Goal: Task Accomplishment & Management: Use online tool/utility

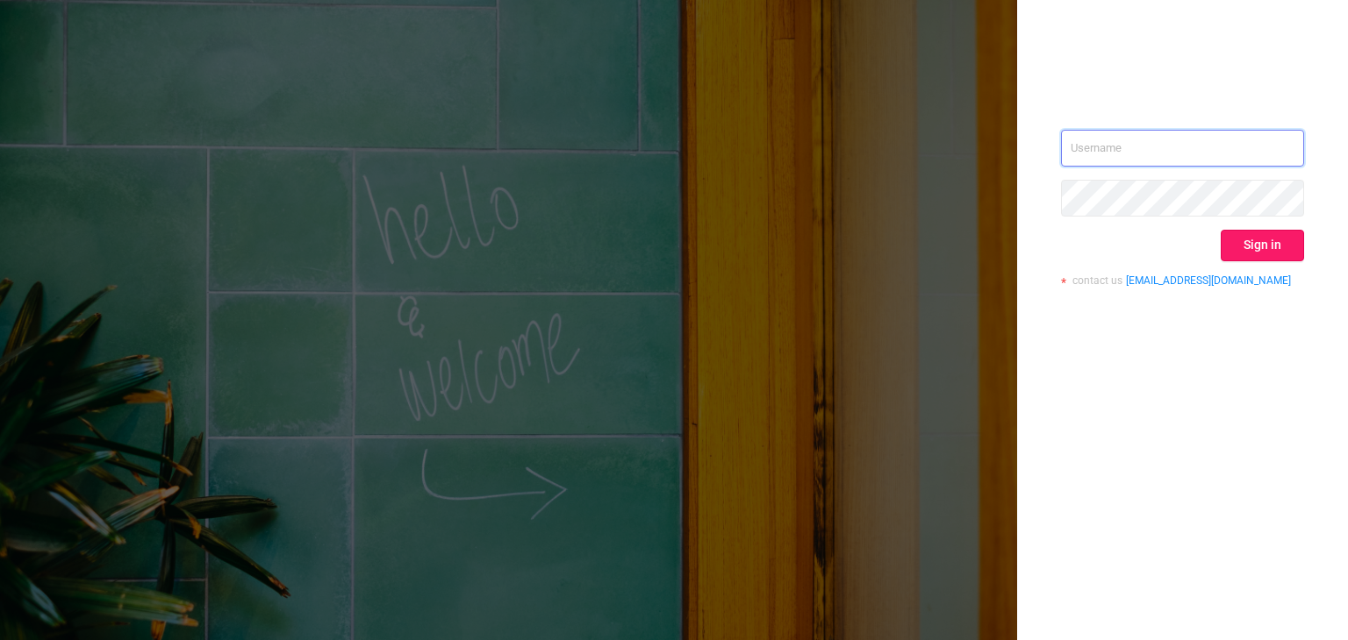
type input "[EMAIL_ADDRESS][DOMAIN_NAME]"
click at [1277, 256] on button "Sign in" at bounding box center [1261, 246] width 83 height 32
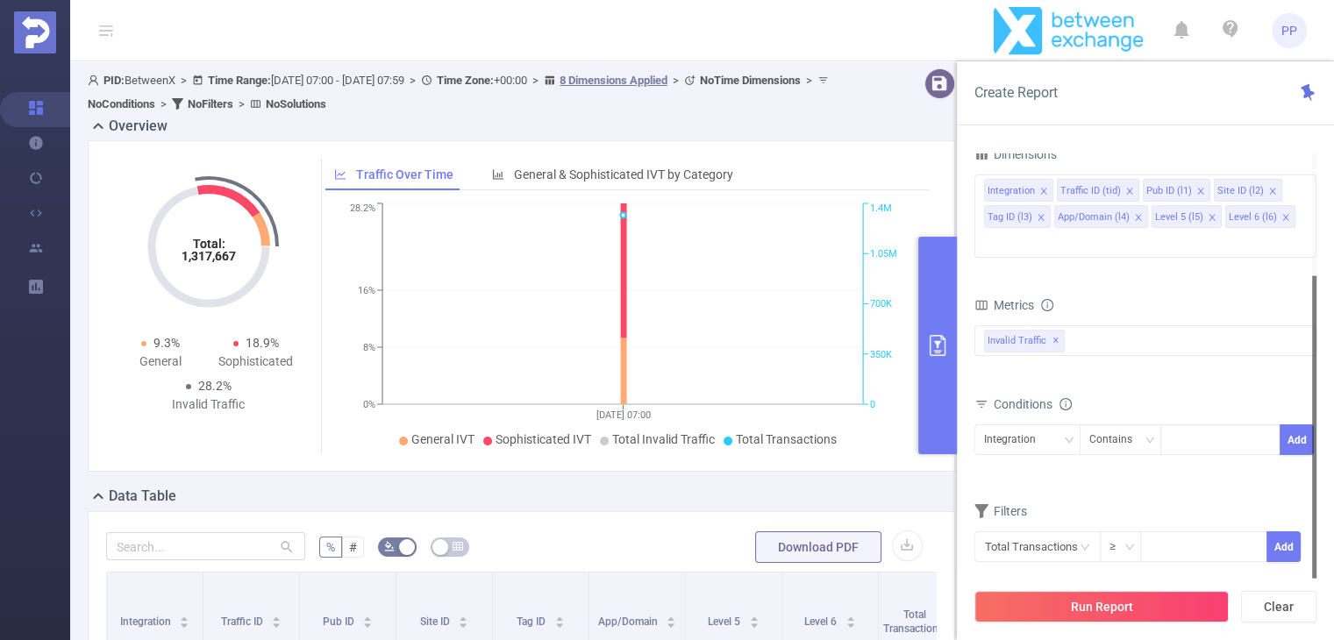
click at [1128, 328] on div "bp_total brand-safety brand_is_solution bp_adult bp_arms bp_crime bp_death_inju…" at bounding box center [1146, 352] width 342 height 52
click at [1131, 326] on div "Invalid Traffic ✕" at bounding box center [1146, 341] width 342 height 31
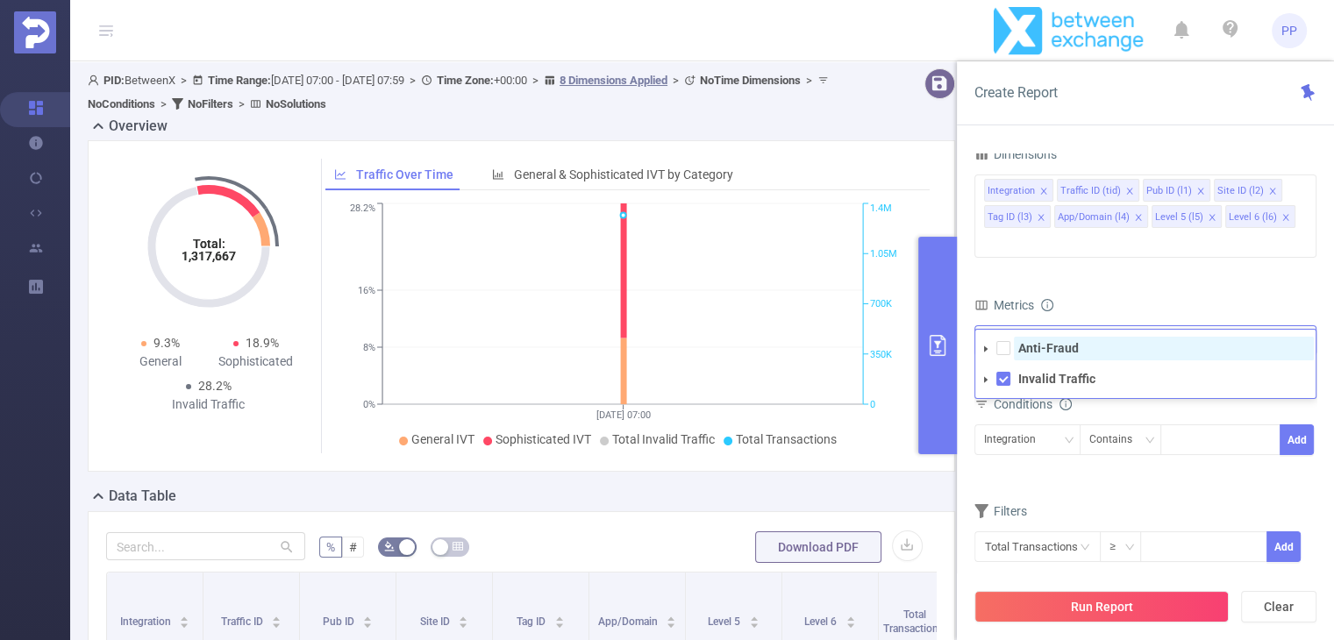
click at [1033, 341] on strong "Anti-Fraud" at bounding box center [1049, 348] width 61 height 14
click at [1163, 392] on div "Conditions" at bounding box center [1146, 406] width 342 height 29
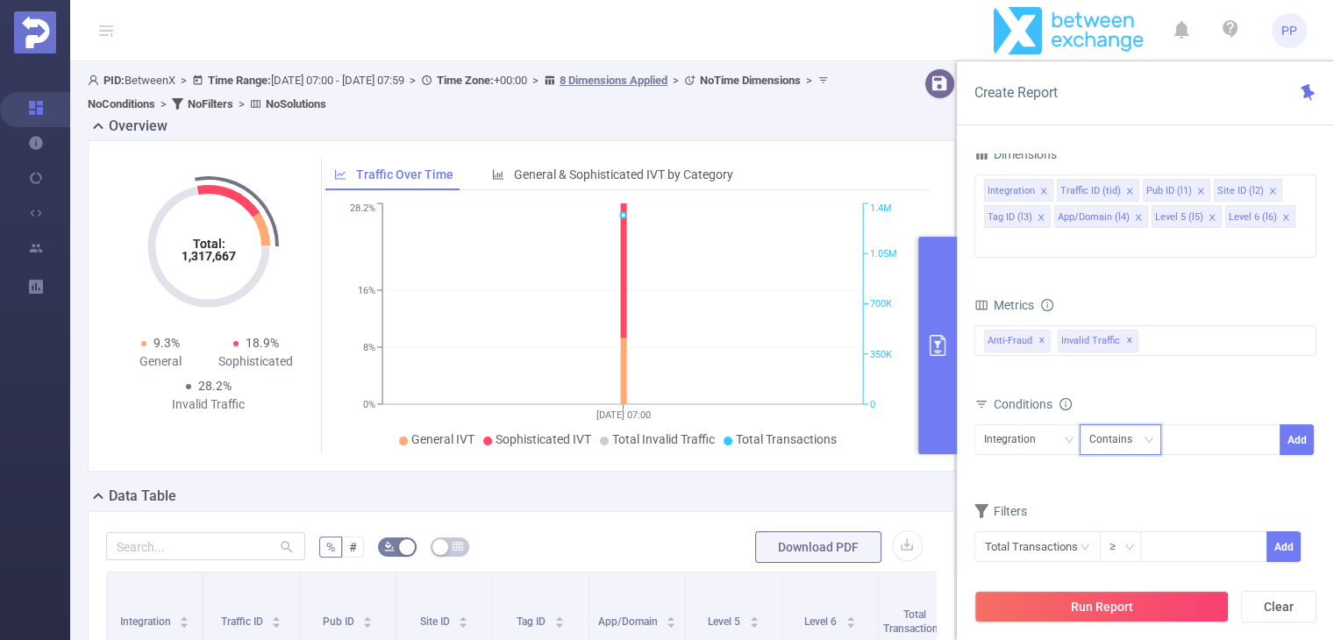
click at [1137, 426] on div "Contains" at bounding box center [1117, 440] width 55 height 29
click at [1118, 469] on li "Is" at bounding box center [1137, 476] width 117 height 28
click at [1196, 426] on div at bounding box center [1220, 440] width 101 height 29
type input "43916"
click at [1062, 426] on div "Integration" at bounding box center [1027, 440] width 87 height 29
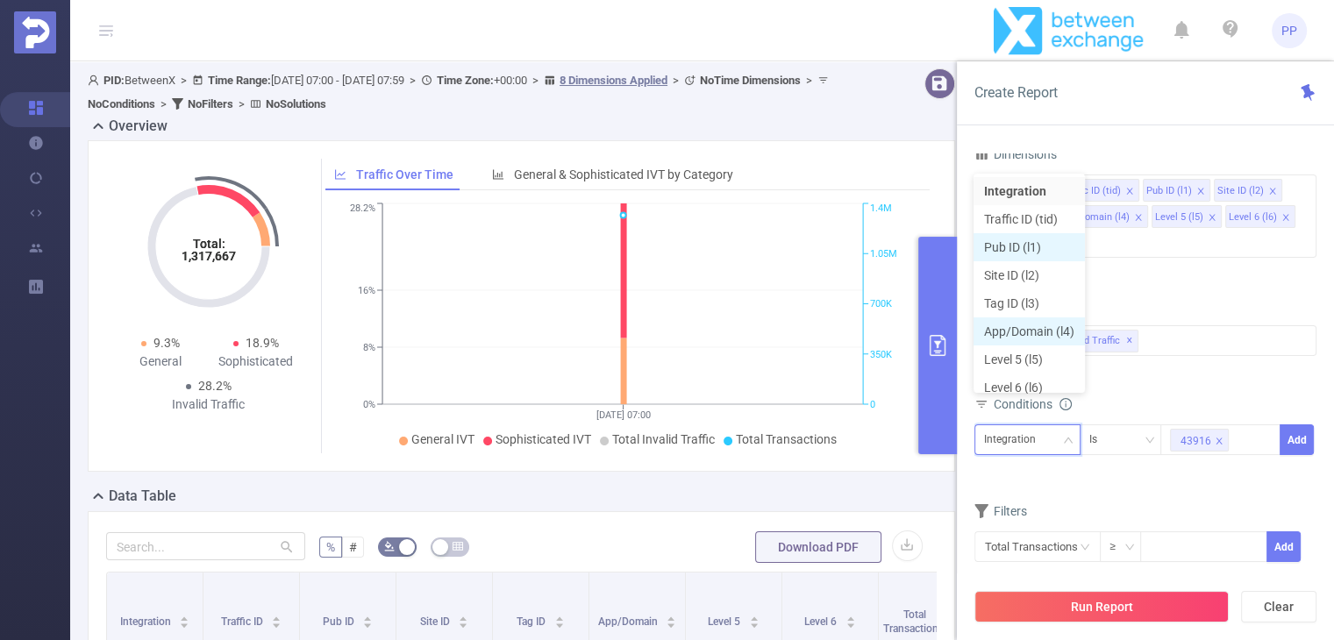
scroll to position [9, 0]
click at [1016, 241] on li "Pub ID (l1)" at bounding box center [1029, 239] width 111 height 28
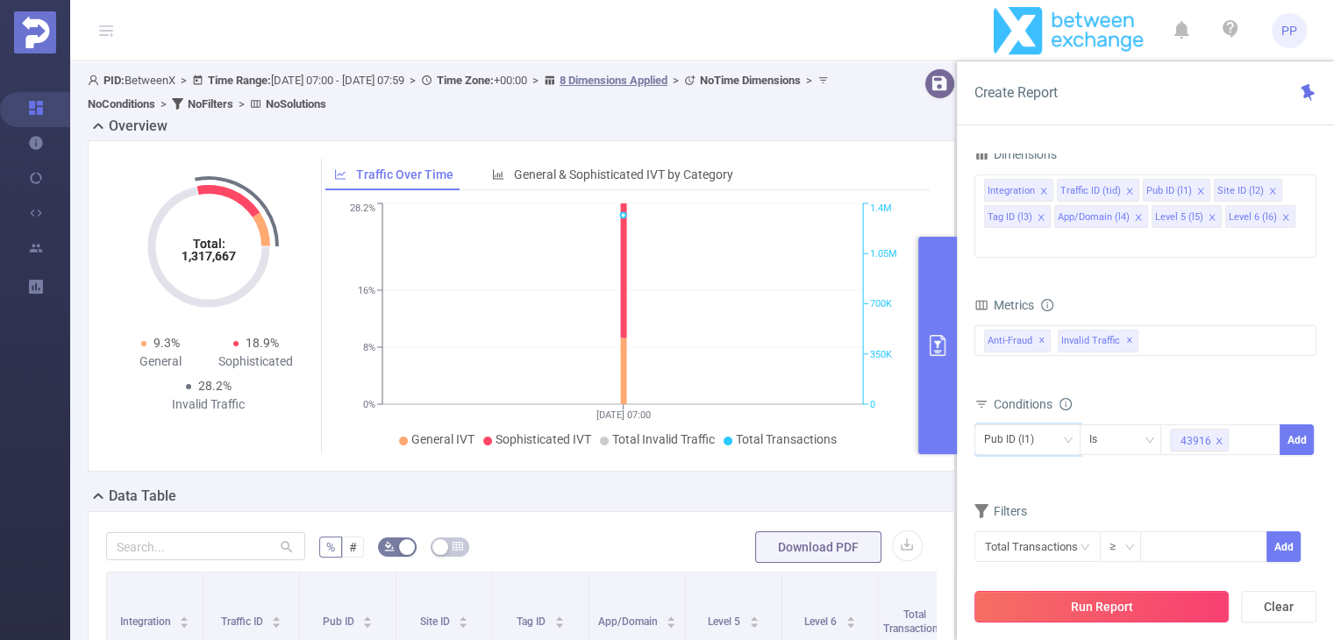
click at [1148, 615] on button "Run Report" at bounding box center [1102, 607] width 254 height 32
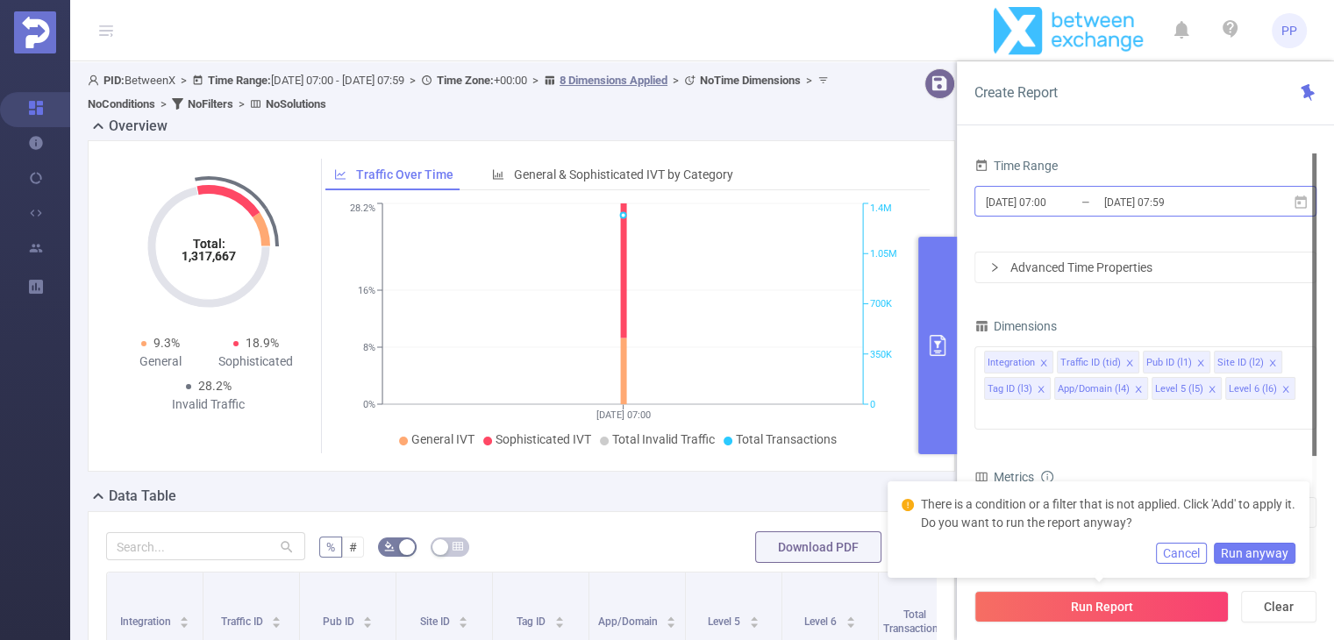
click at [1052, 207] on input "[DATE] 07:00" at bounding box center [1055, 202] width 142 height 24
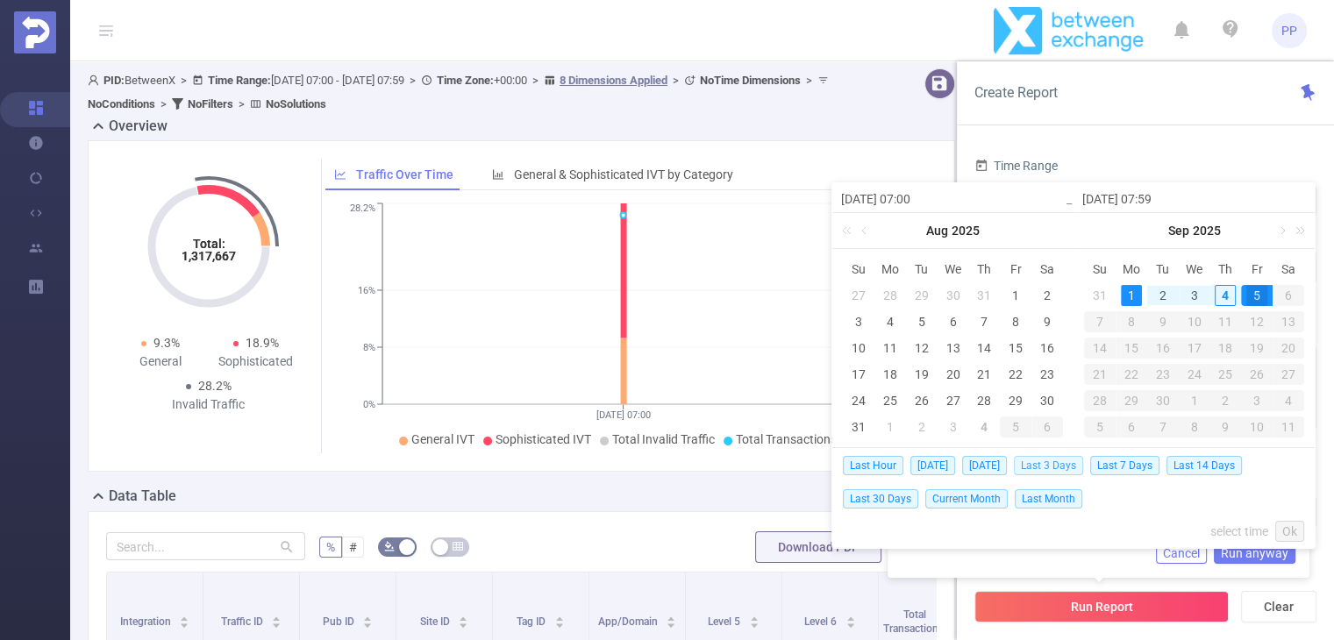
click at [1046, 464] on span "Last 3 Days" at bounding box center [1048, 465] width 69 height 19
type input "[DATE] 00:00"
type input "[DATE] 23:59"
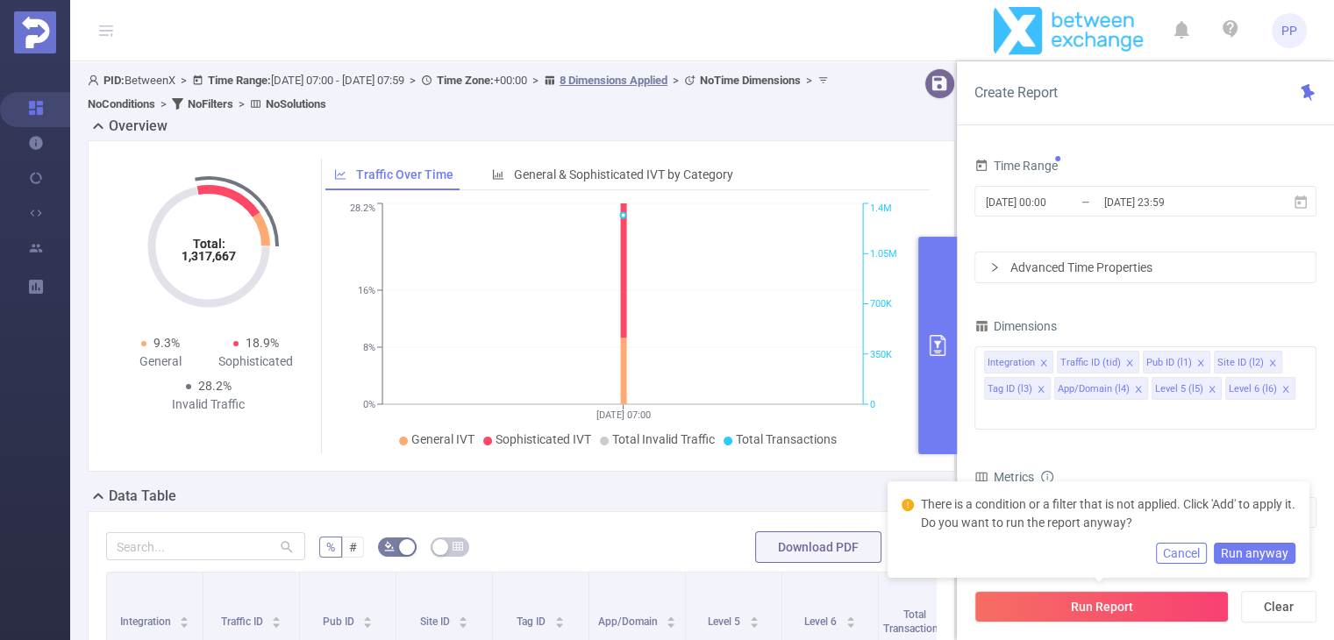
click at [1189, 550] on button "Cancel" at bounding box center [1181, 553] width 51 height 21
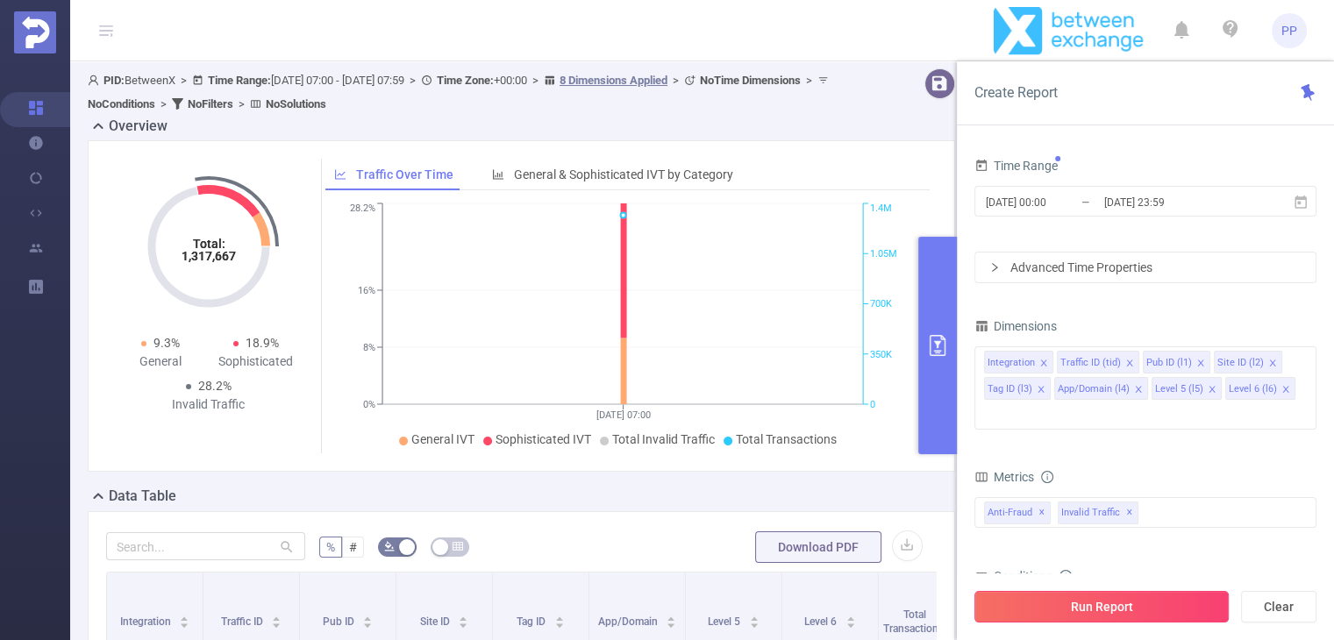
click at [1151, 608] on button "Run Report" at bounding box center [1102, 607] width 254 height 32
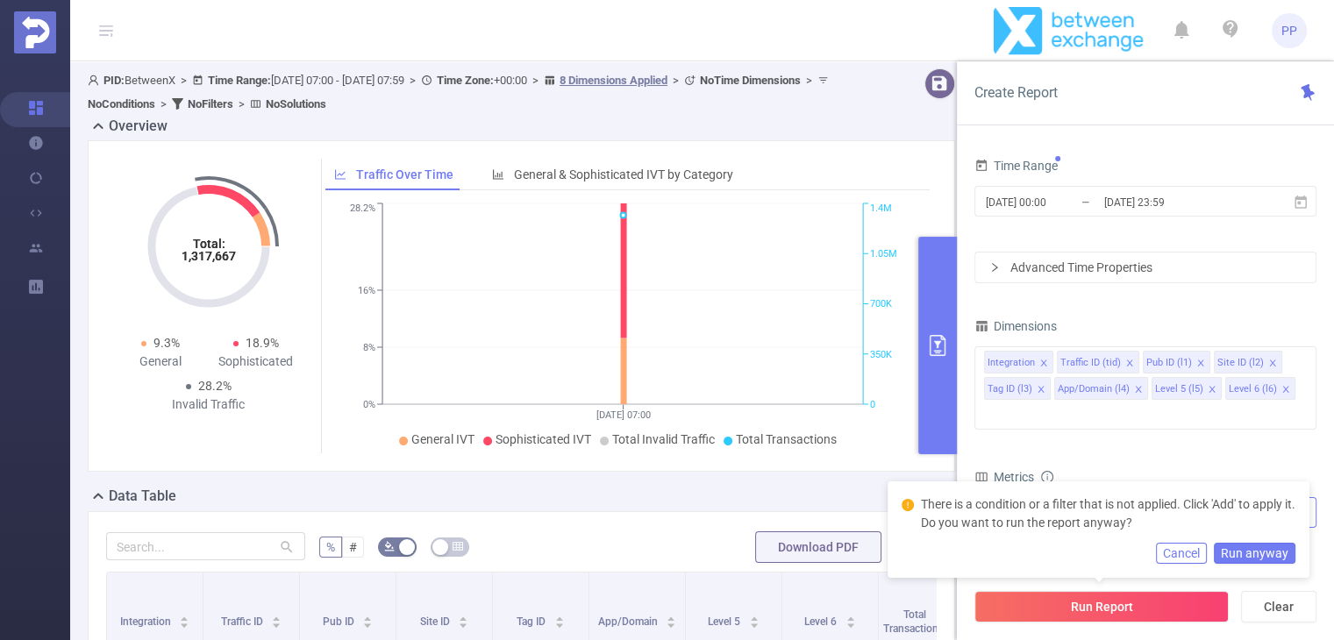
click at [1172, 497] on div "Anti-Fraud Invalid Traffic Anti-Fraud ✕ Invalid Traffic ✕" at bounding box center [1146, 512] width 342 height 31
click at [1199, 436] on form "Dimensions Integration Traffic ID (tid) Pub ID (l1) Site ID (l2) Tag ID (l3) Ap…" at bounding box center [1146, 535] width 342 height 443
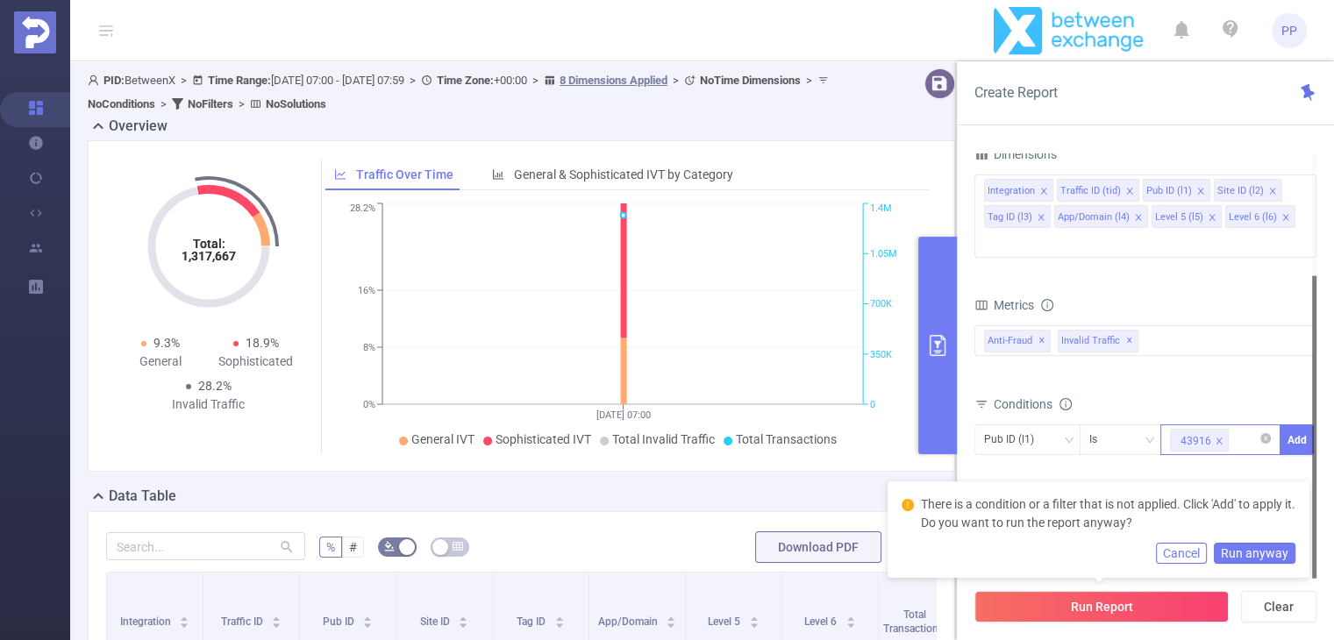
scroll to position [0, 0]
click at [1304, 425] on button "Add" at bounding box center [1297, 440] width 34 height 31
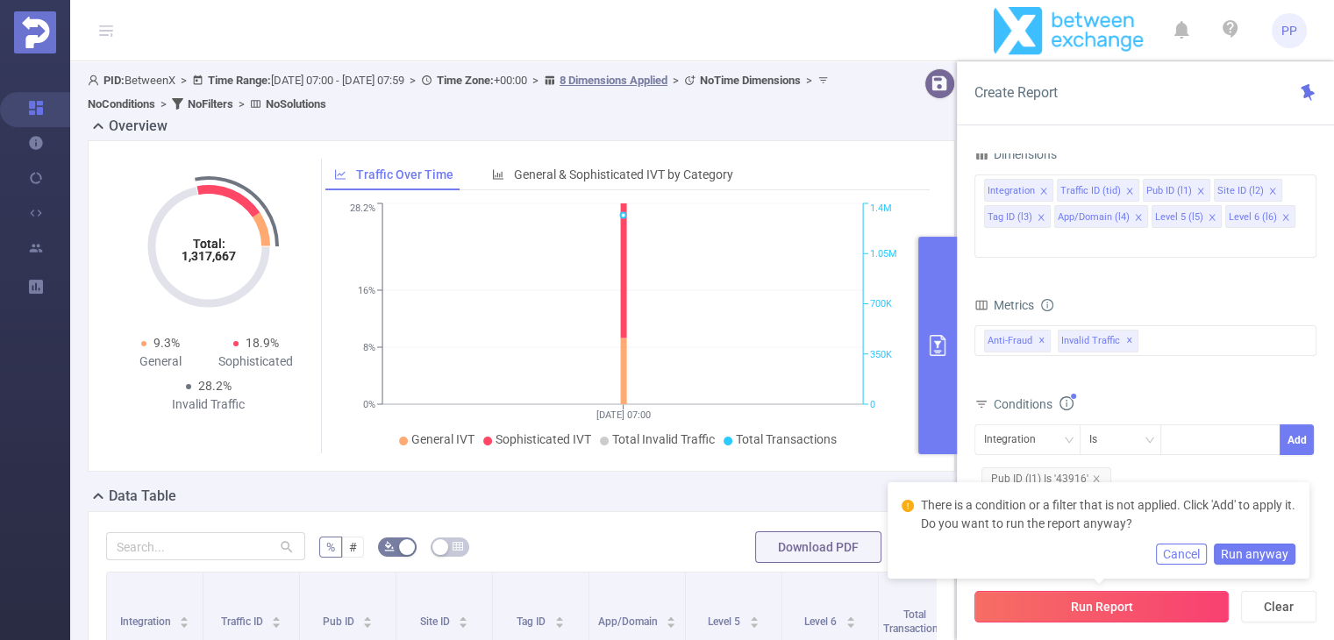
click at [1103, 605] on button "Run Report" at bounding box center [1102, 607] width 254 height 32
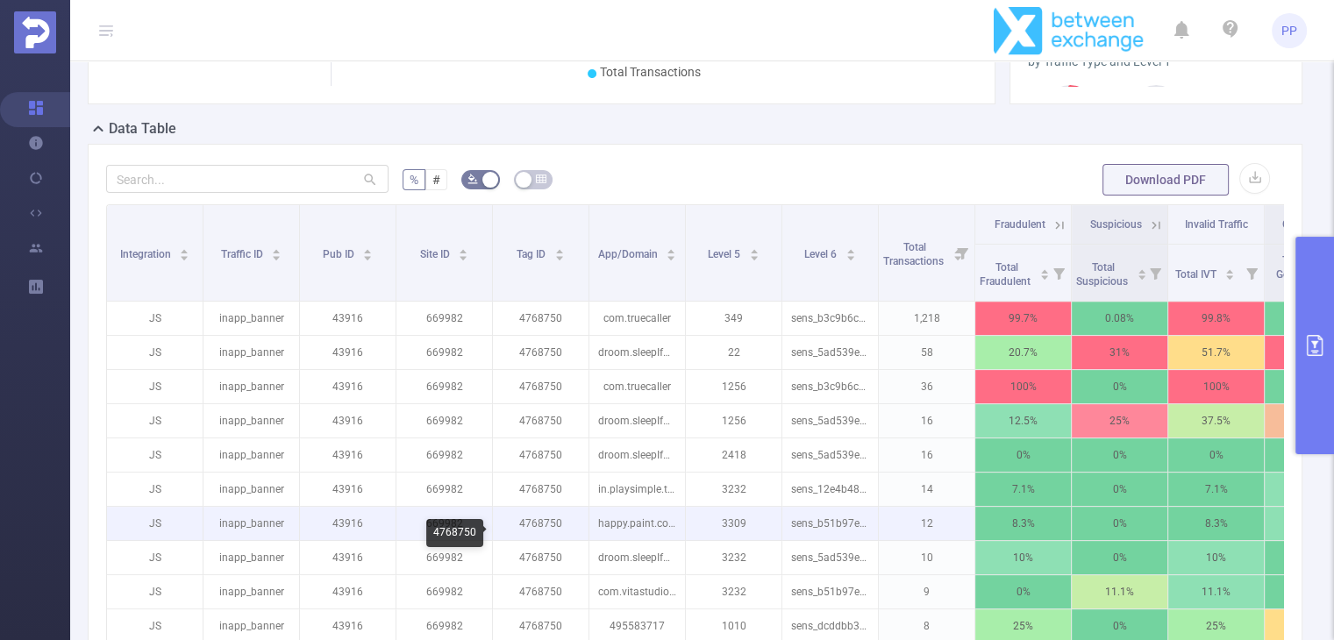
scroll to position [526, 0]
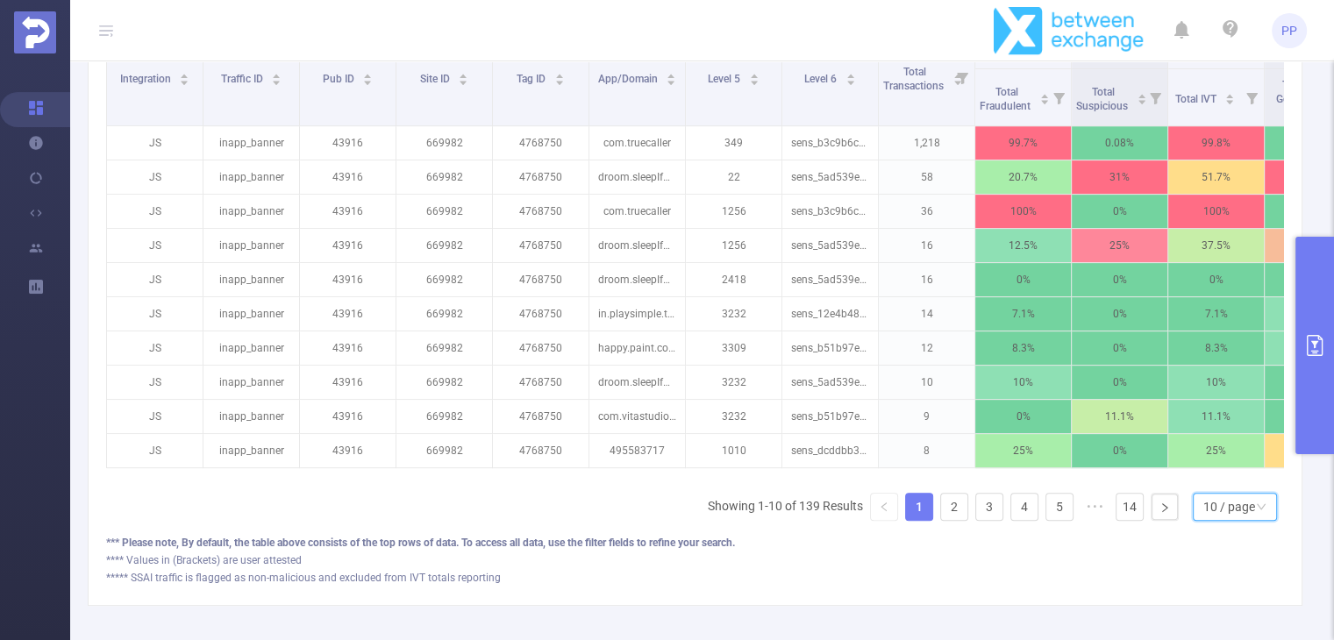
click at [1193, 521] on div "10 / page" at bounding box center [1235, 507] width 84 height 28
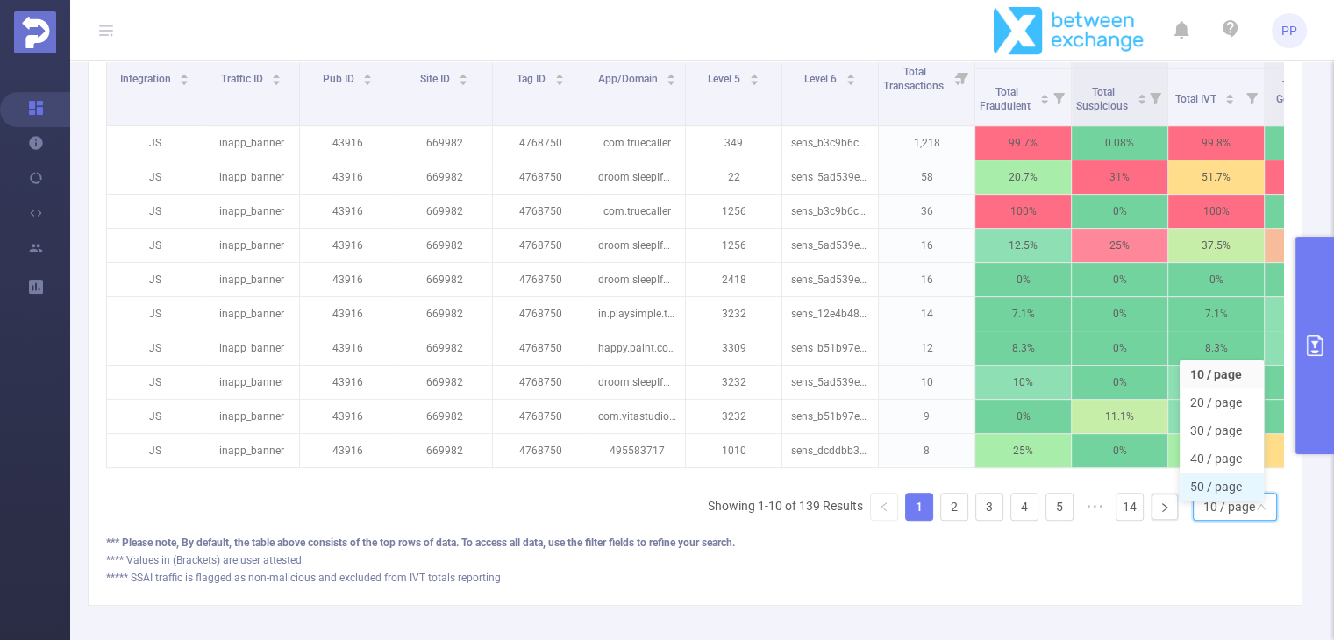
click at [1208, 501] on li "50 / page" at bounding box center [1222, 487] width 84 height 28
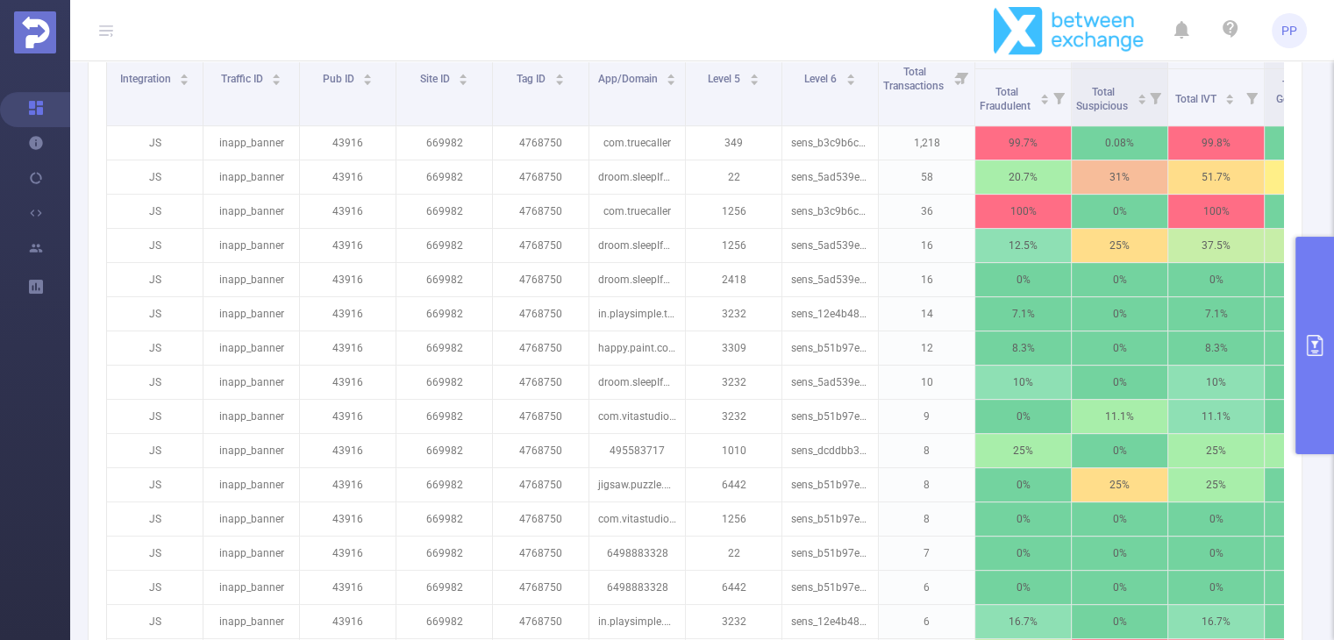
click at [1324, 340] on icon "primary" at bounding box center [1315, 345] width 21 height 21
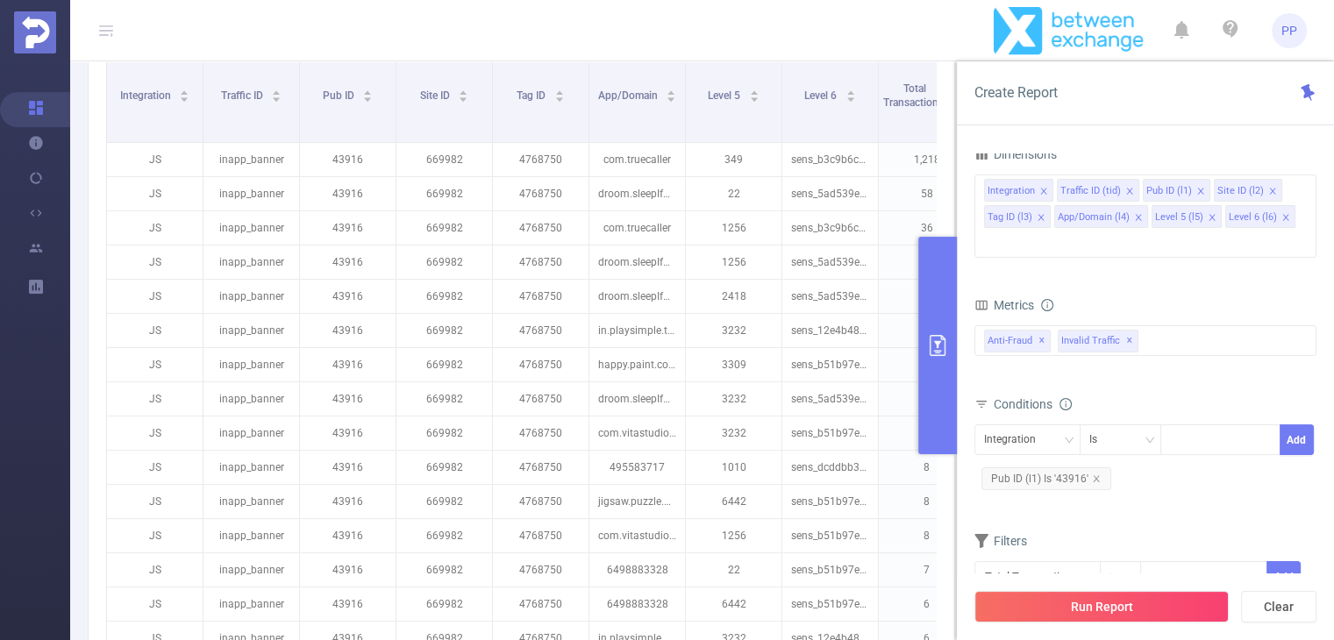
click at [930, 318] on button "primary" at bounding box center [938, 346] width 39 height 218
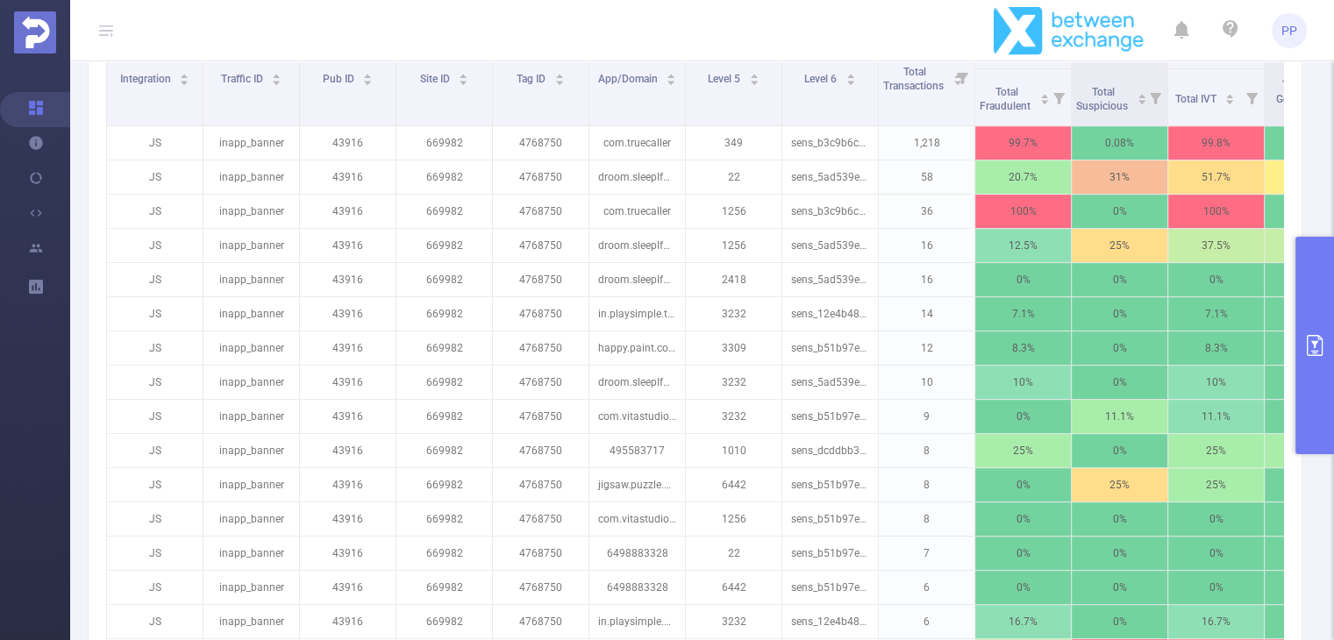
click at [1321, 347] on icon "primary" at bounding box center [1315, 345] width 21 height 21
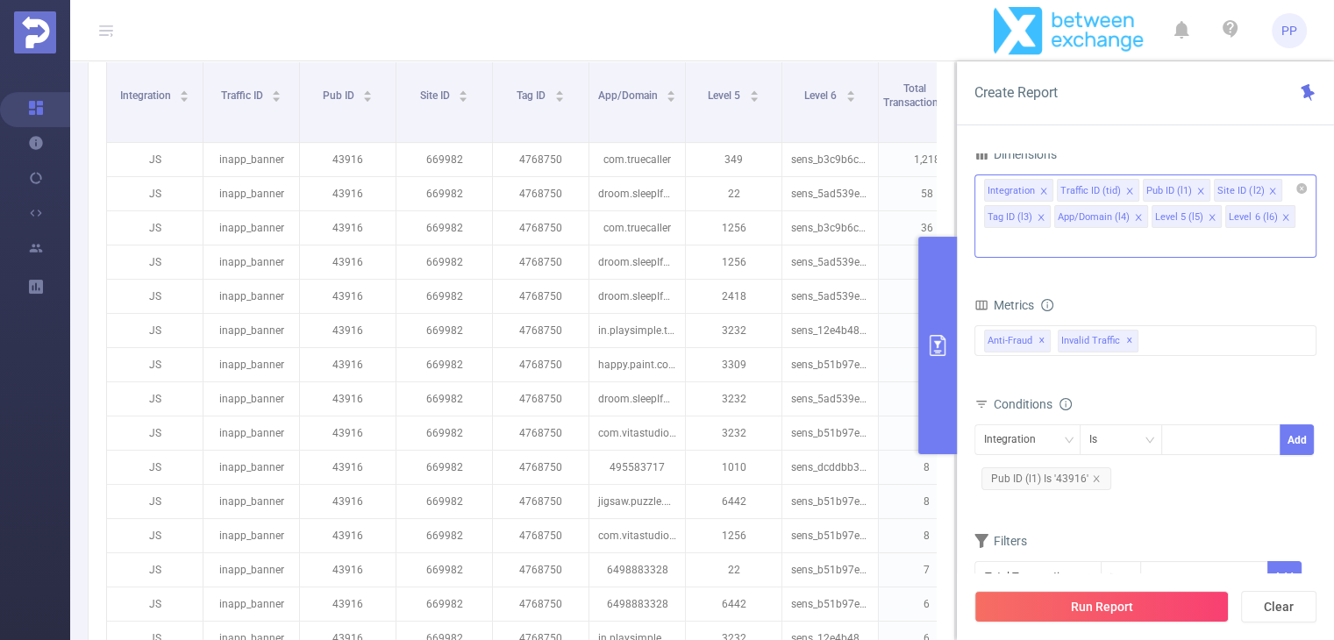
click at [1037, 218] on icon "icon: close" at bounding box center [1041, 217] width 9 height 9
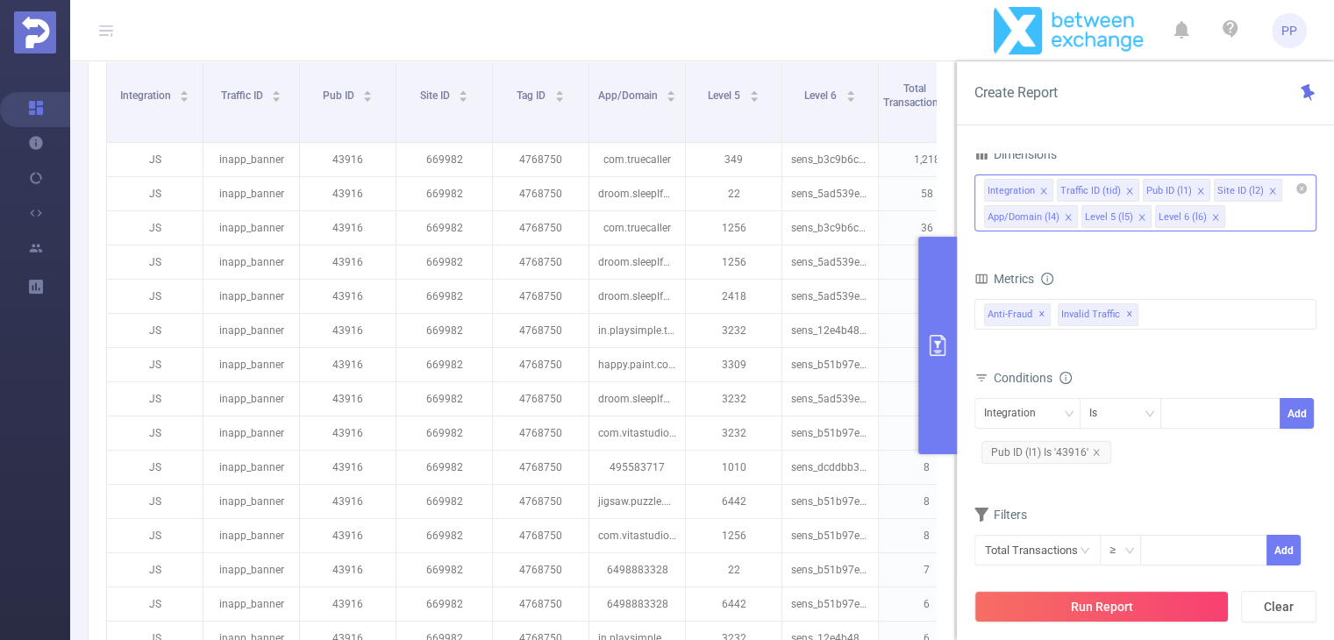
click at [1269, 190] on icon "icon: close" at bounding box center [1273, 191] width 9 height 9
click at [1072, 595] on button "Run Report" at bounding box center [1102, 607] width 254 height 32
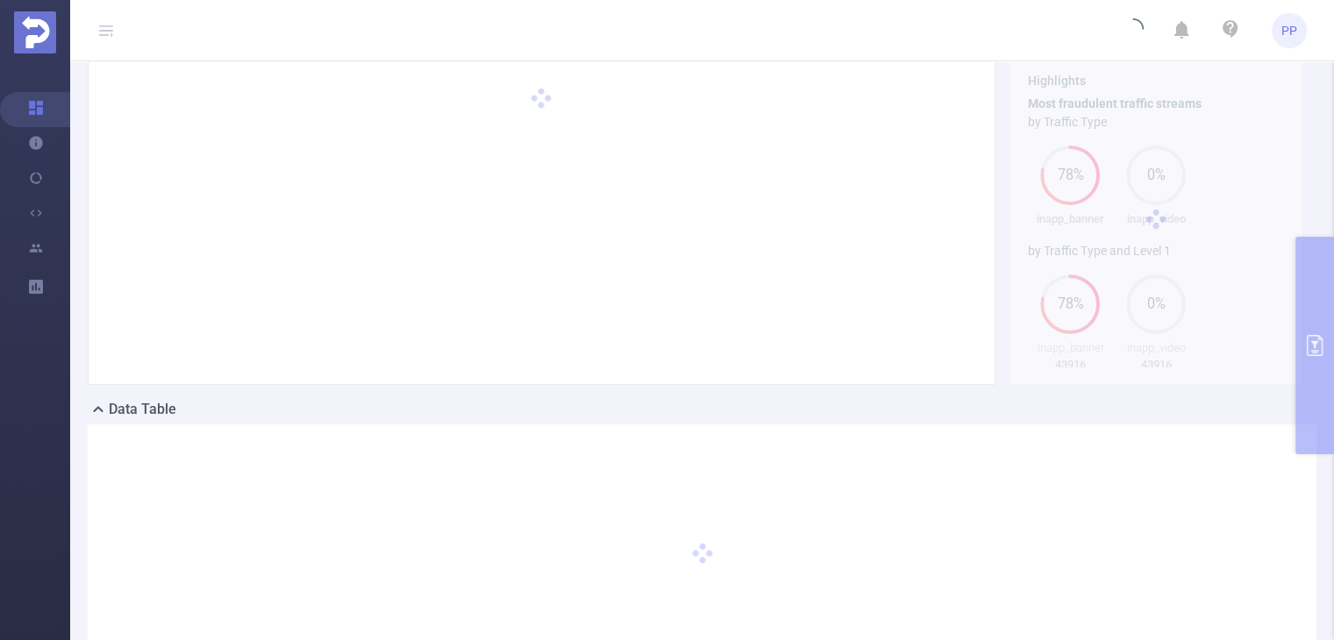
scroll to position [0, 0]
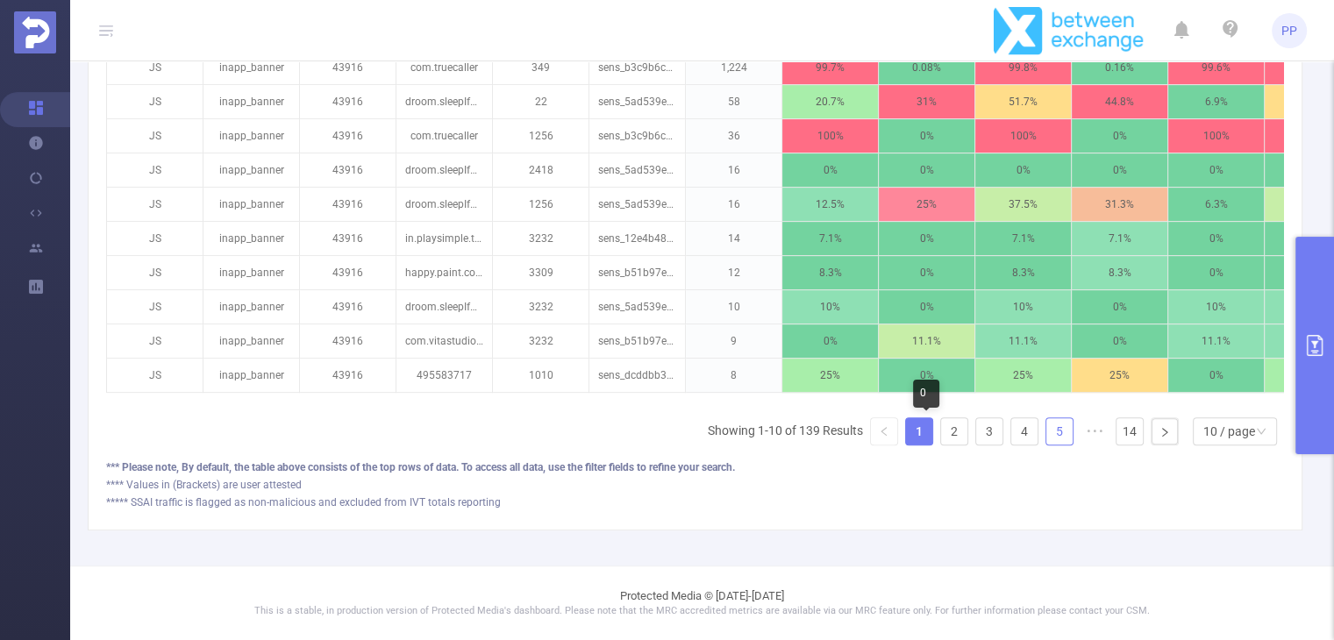
scroll to position [614, 0]
click at [1204, 438] on div "10 / page" at bounding box center [1230, 432] width 52 height 26
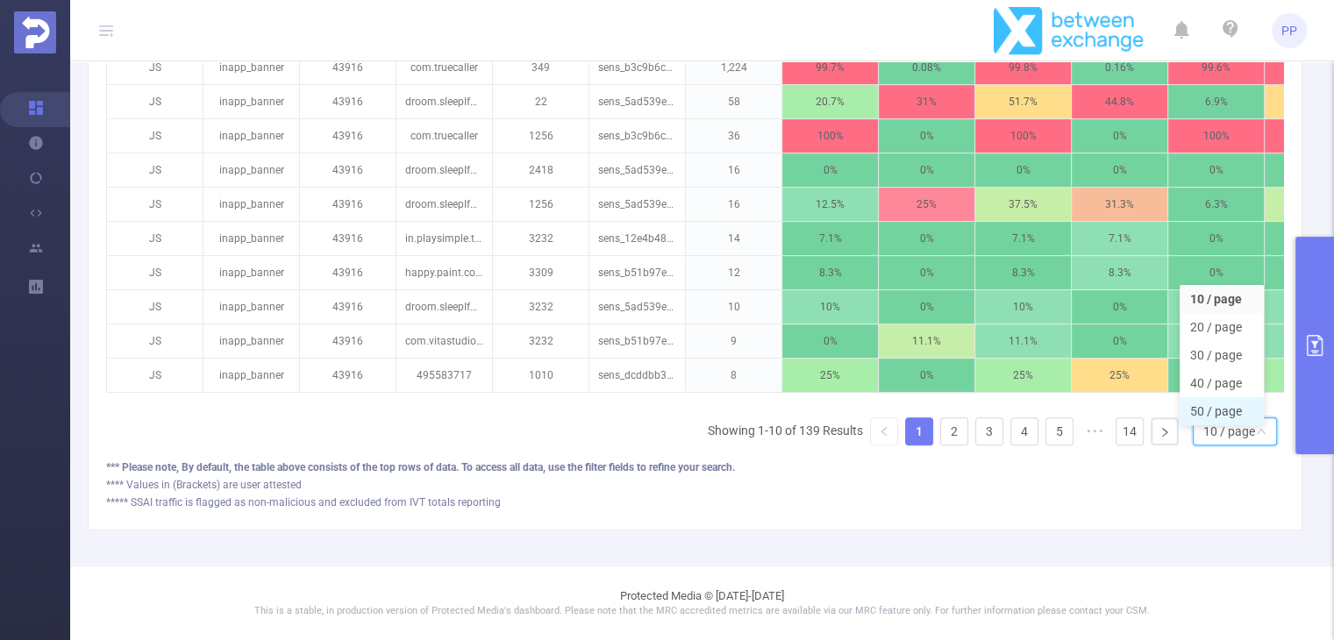
click at [1220, 405] on li "50 / page" at bounding box center [1222, 411] width 84 height 28
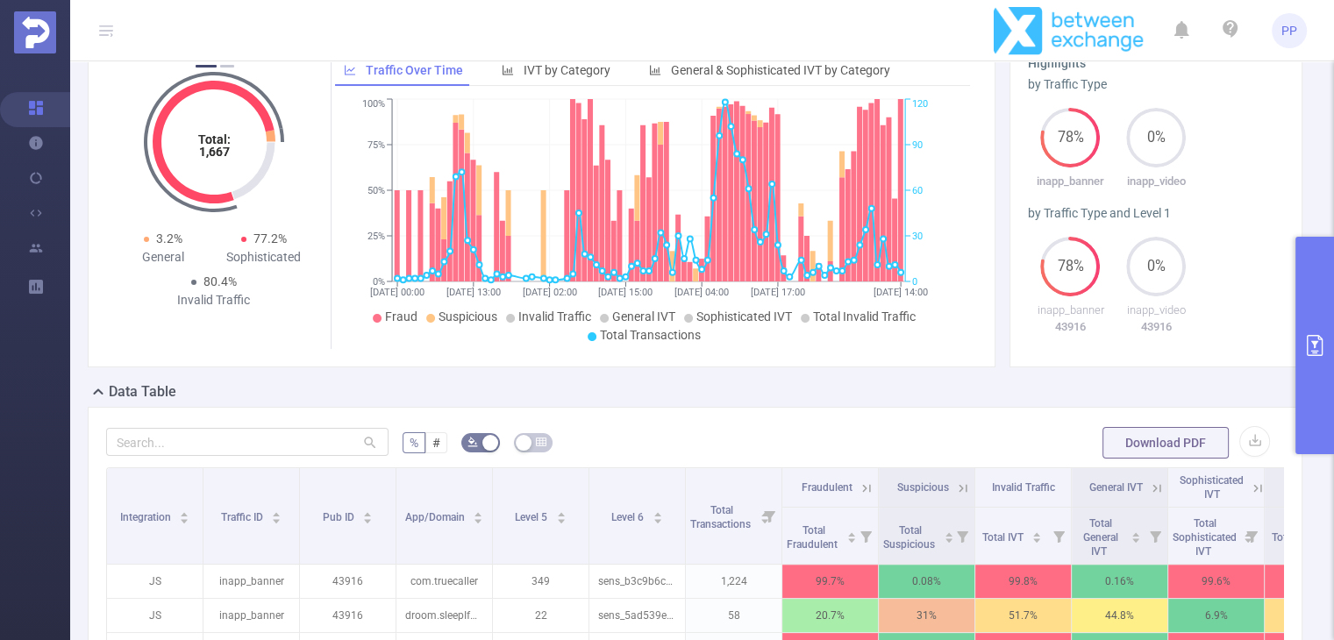
scroll to position [351, 0]
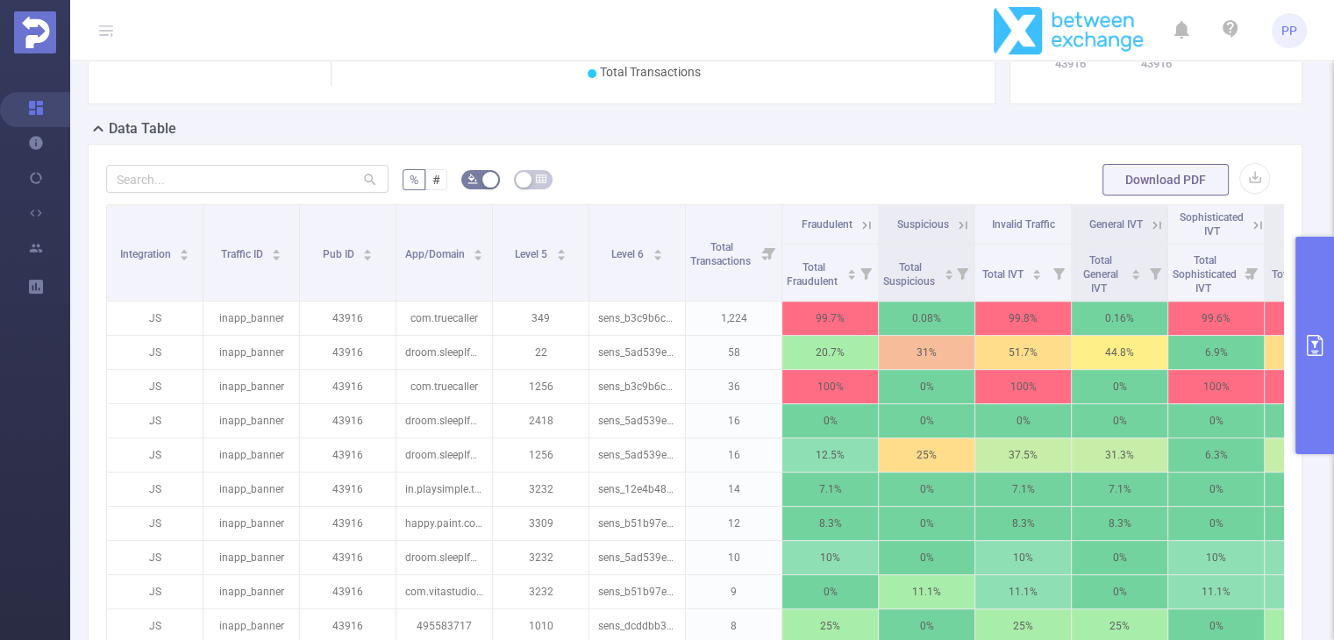
click at [867, 233] on icon at bounding box center [867, 226] width 16 height 16
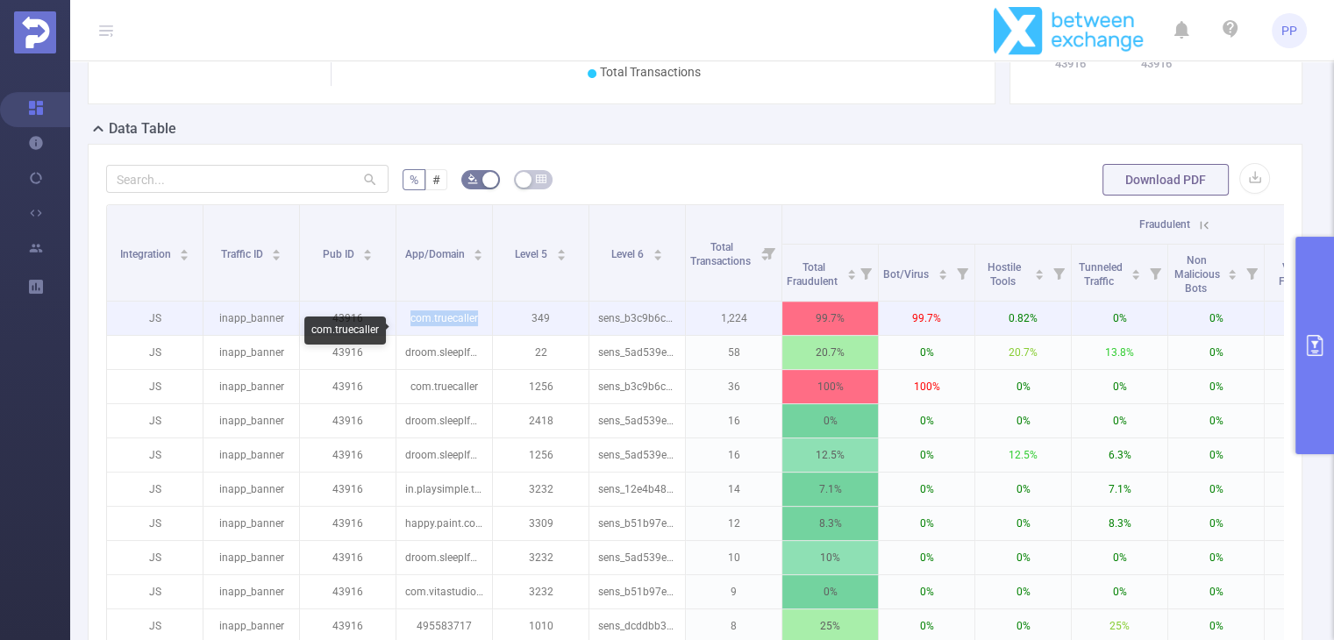
drag, startPoint x: 404, startPoint y: 334, endPoint x: 484, endPoint y: 339, distance: 80.8
click at [484, 335] on p "com.truecaller" at bounding box center [445, 318] width 96 height 33
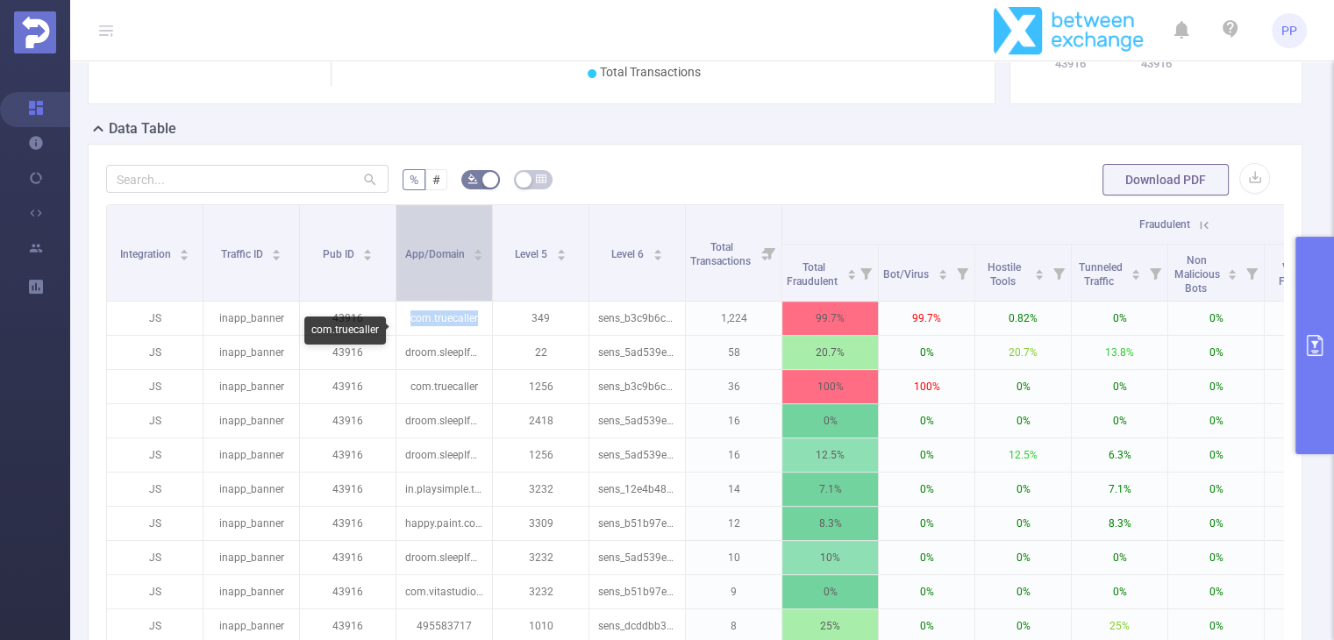
copy p "com.truecaller"
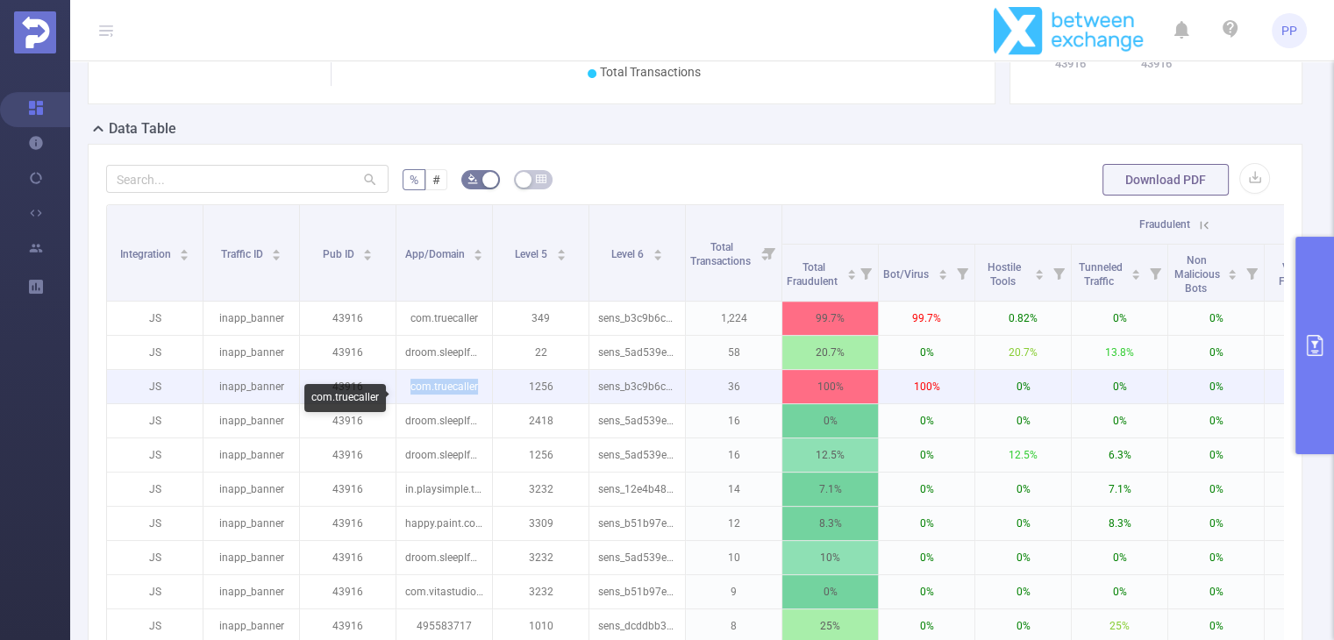
drag, startPoint x: 401, startPoint y: 406, endPoint x: 480, endPoint y: 406, distance: 79.0
click at [480, 404] on p "com.truecaller" at bounding box center [445, 386] width 96 height 33
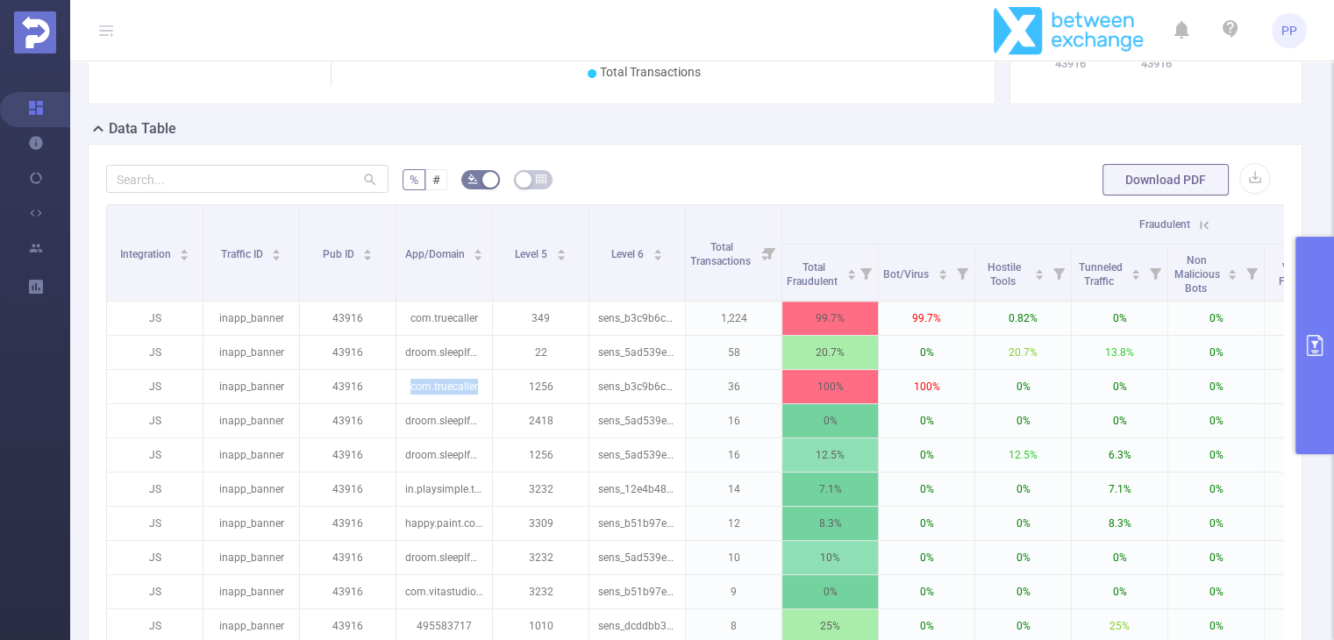
click at [1305, 341] on icon "primary" at bounding box center [1315, 345] width 21 height 21
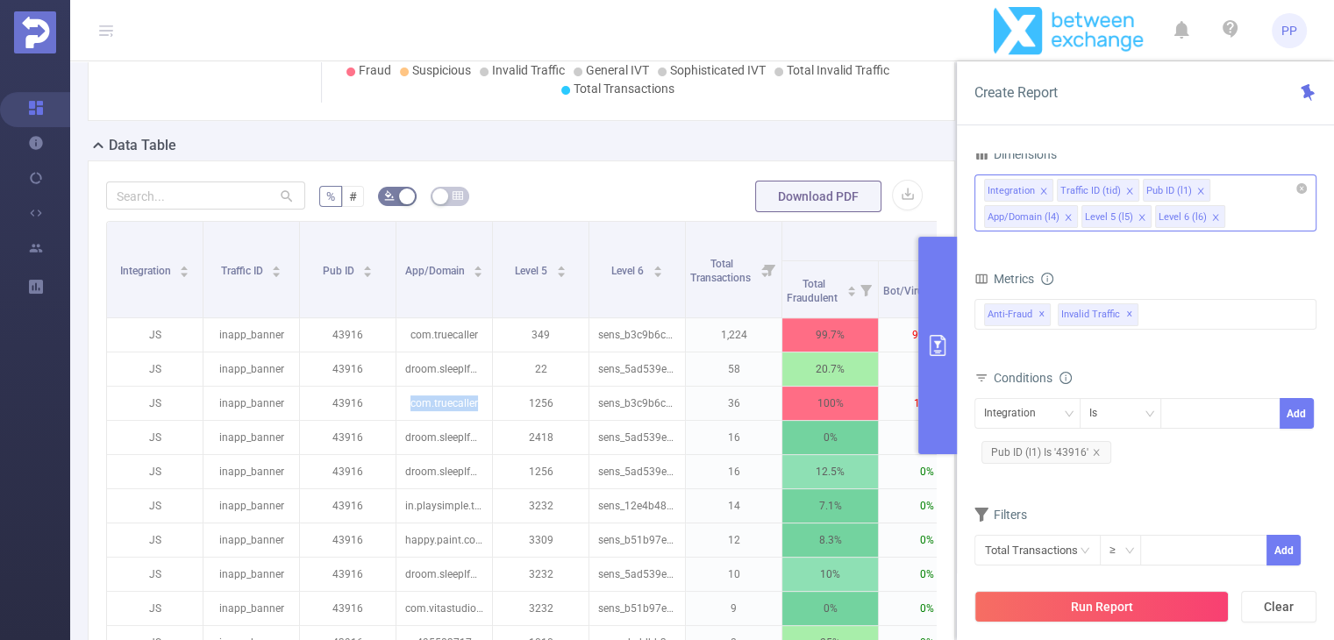
click at [1138, 216] on icon "icon: close" at bounding box center [1142, 217] width 9 height 9
click at [1077, 613] on button "Run Report" at bounding box center [1102, 607] width 254 height 32
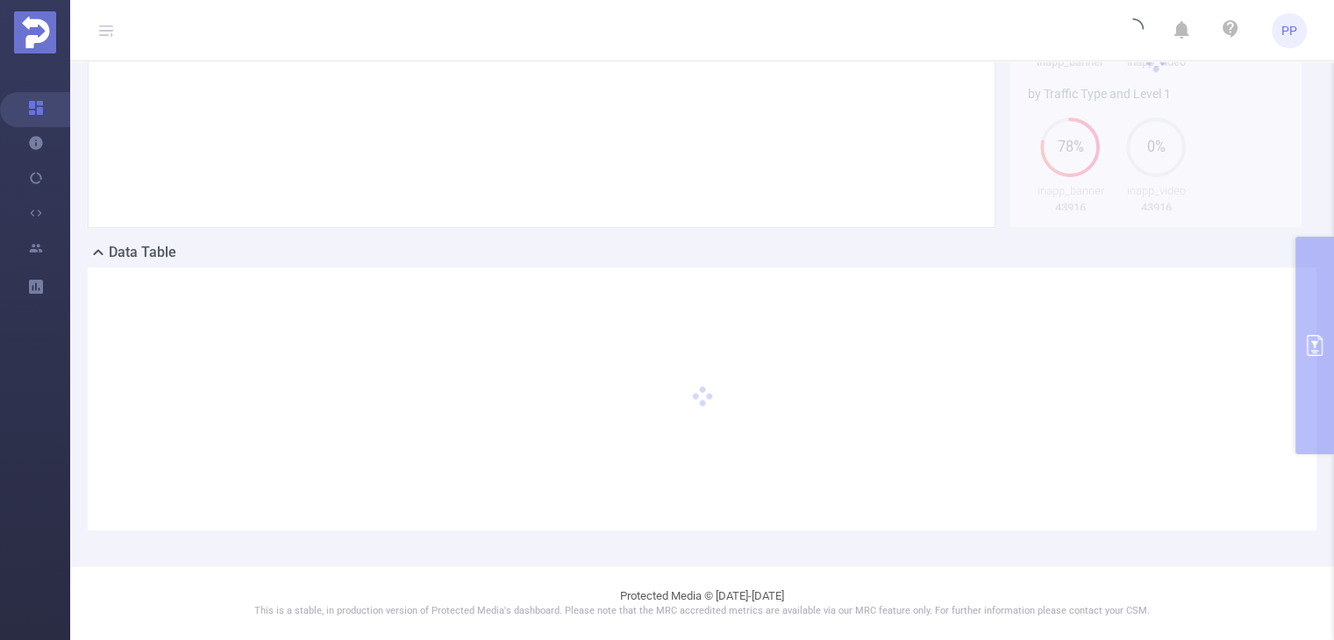
scroll to position [242, 0]
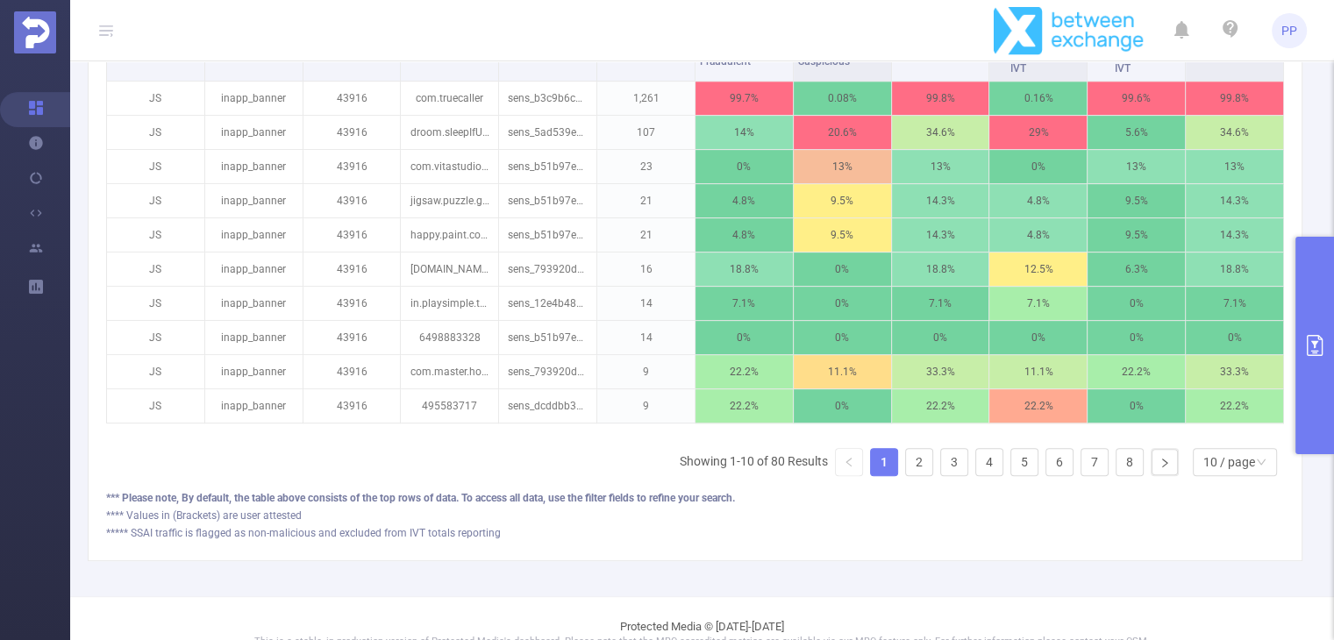
scroll to position [627, 0]
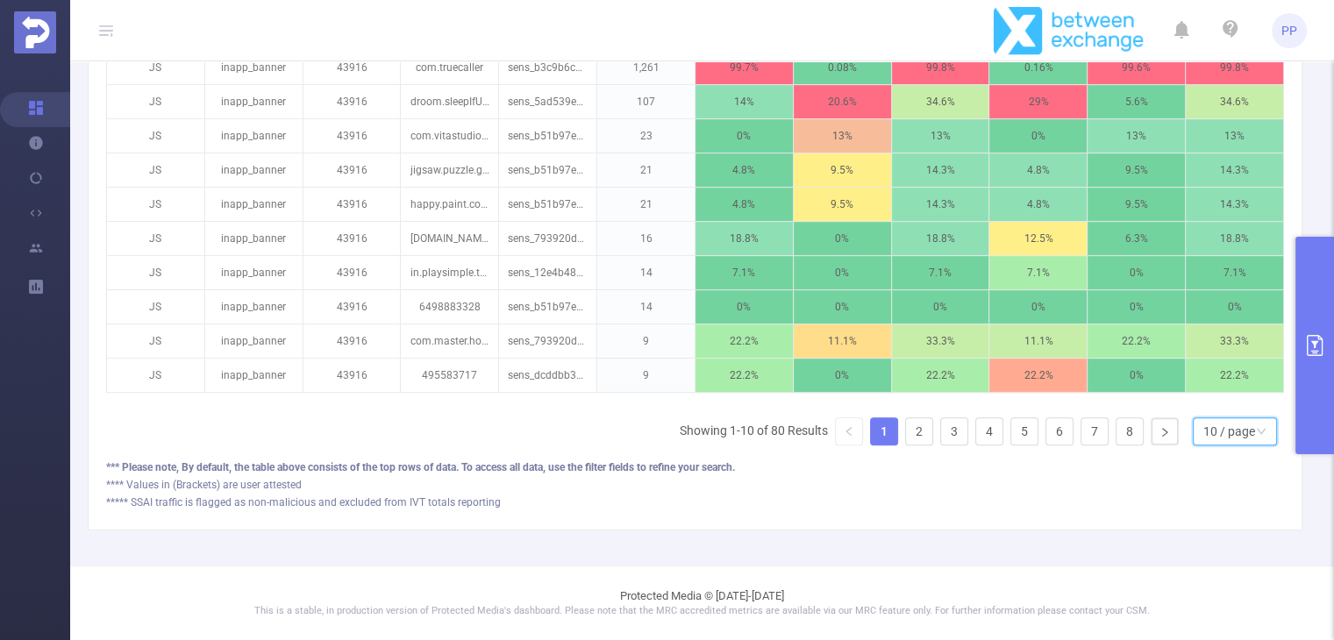
click at [1224, 438] on div "10 / page" at bounding box center [1230, 432] width 52 height 26
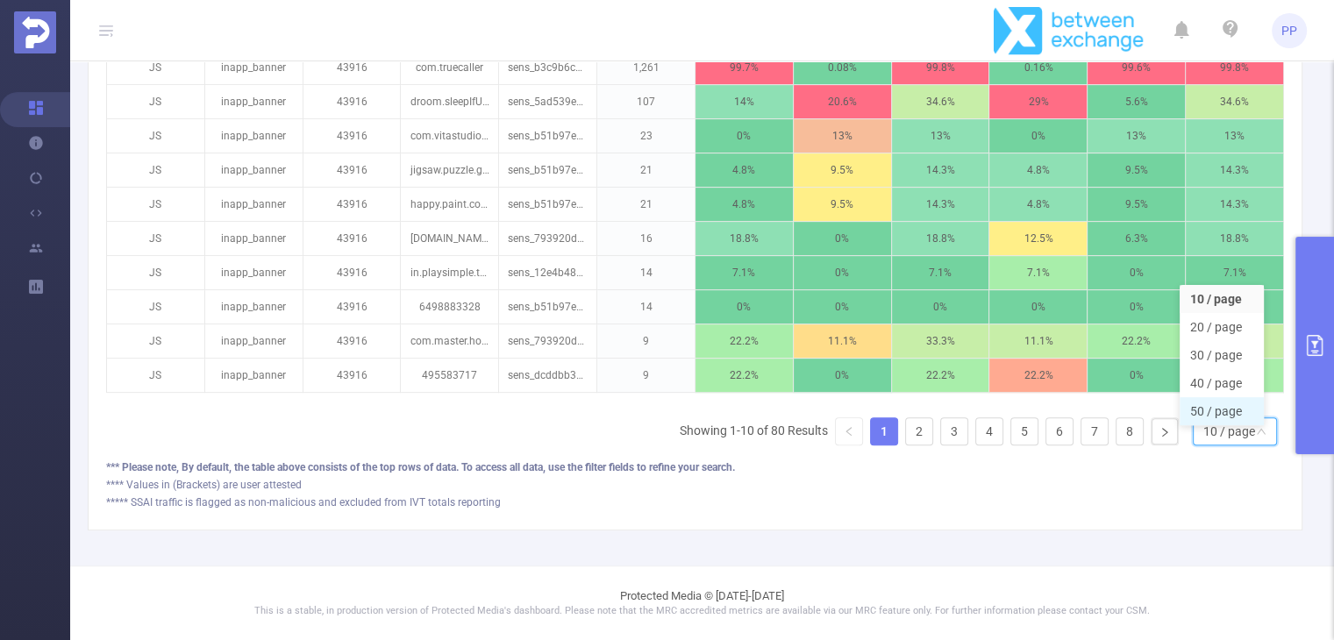
click at [1222, 402] on li "50 / page" at bounding box center [1222, 411] width 84 height 28
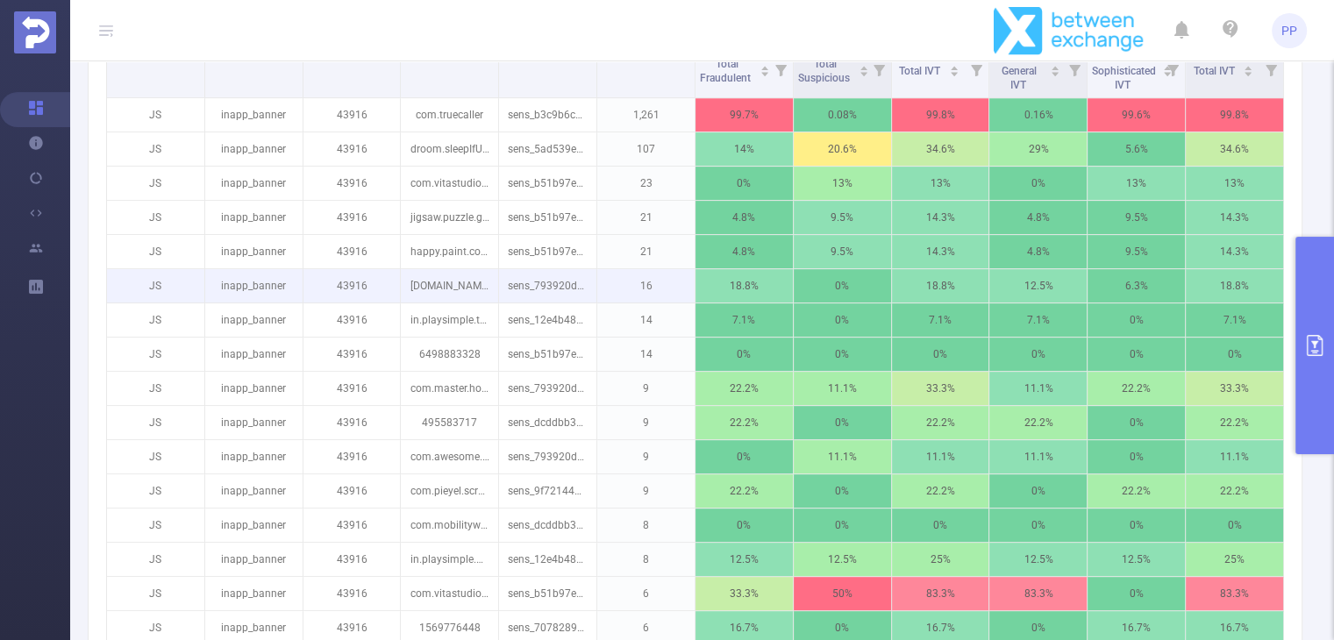
scroll to position [452, 0]
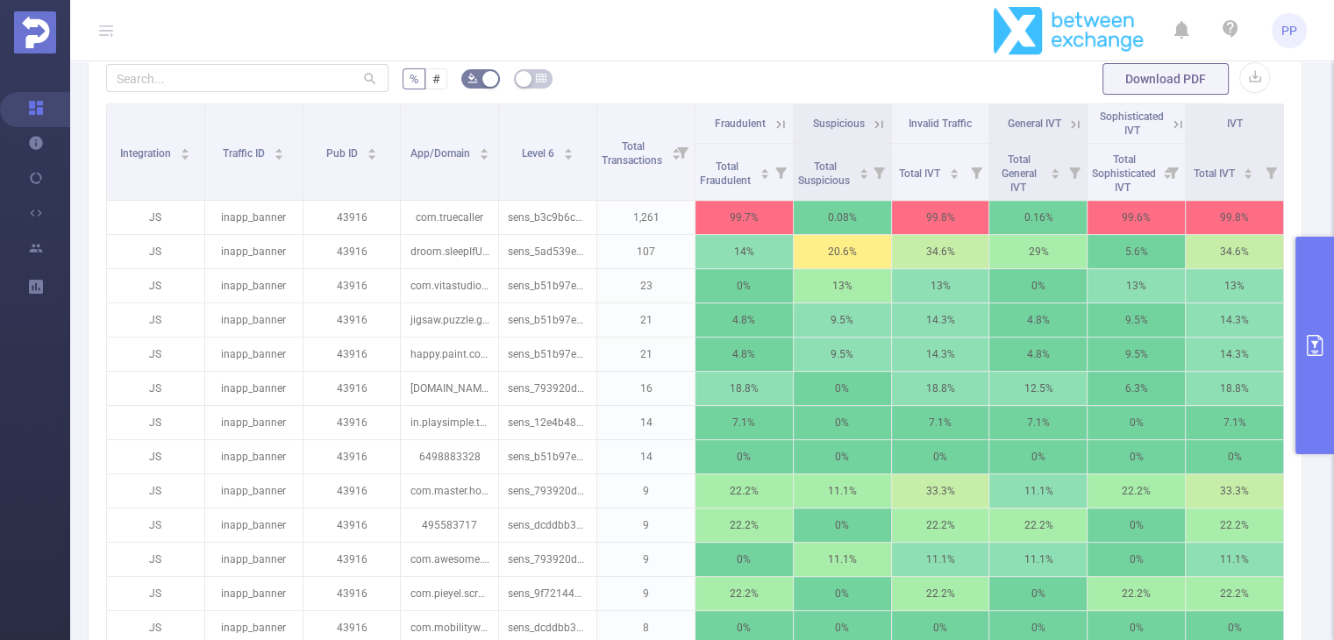
click at [776, 132] on icon at bounding box center [781, 125] width 16 height 16
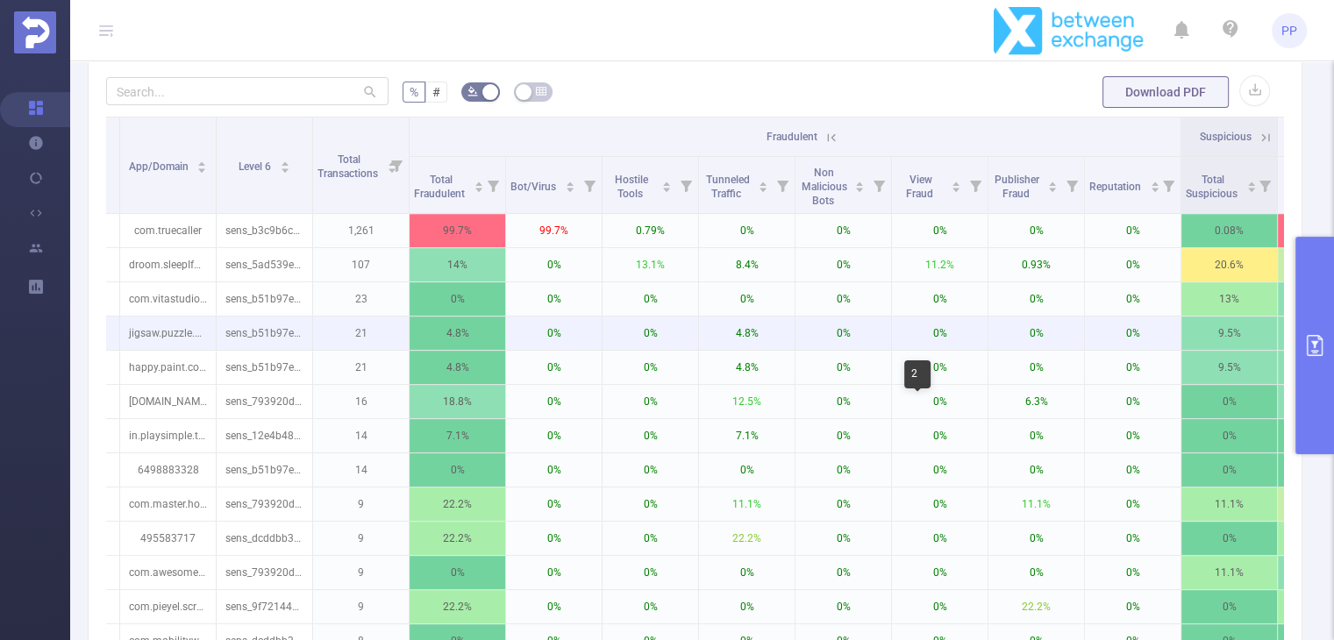
scroll to position [0, 281]
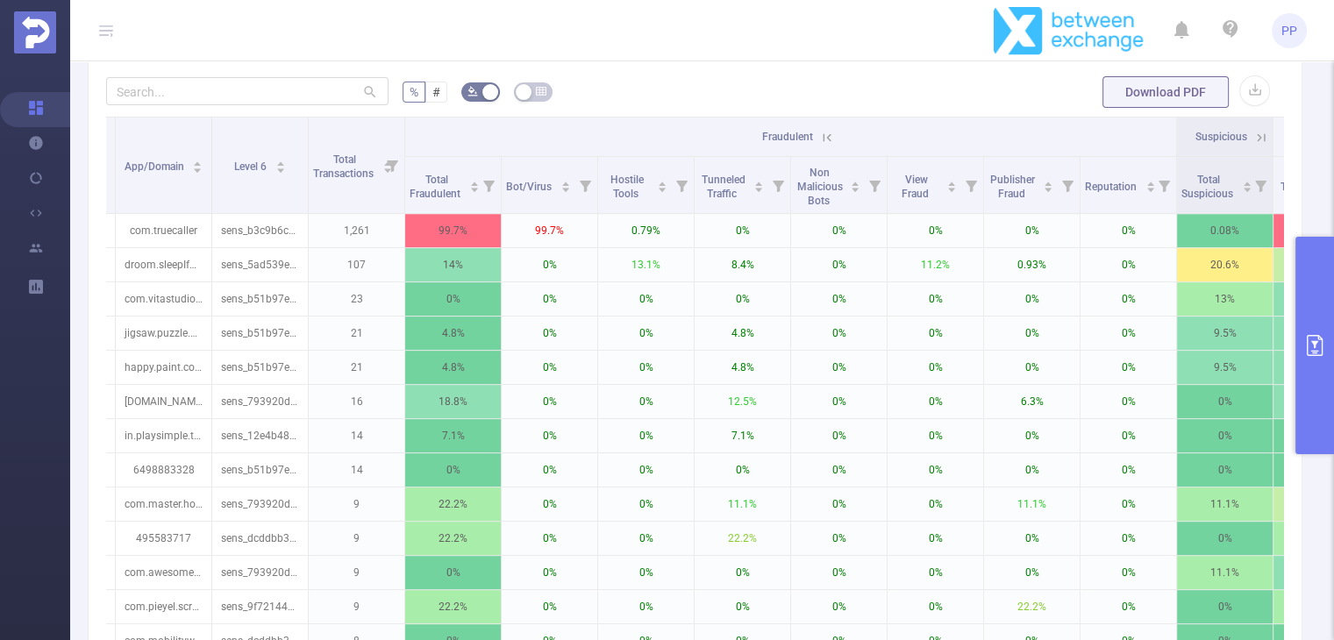
click at [824, 141] on th "Fraudulent" at bounding box center [791, 137] width 772 height 39
click at [824, 145] on icon at bounding box center [827, 138] width 16 height 16
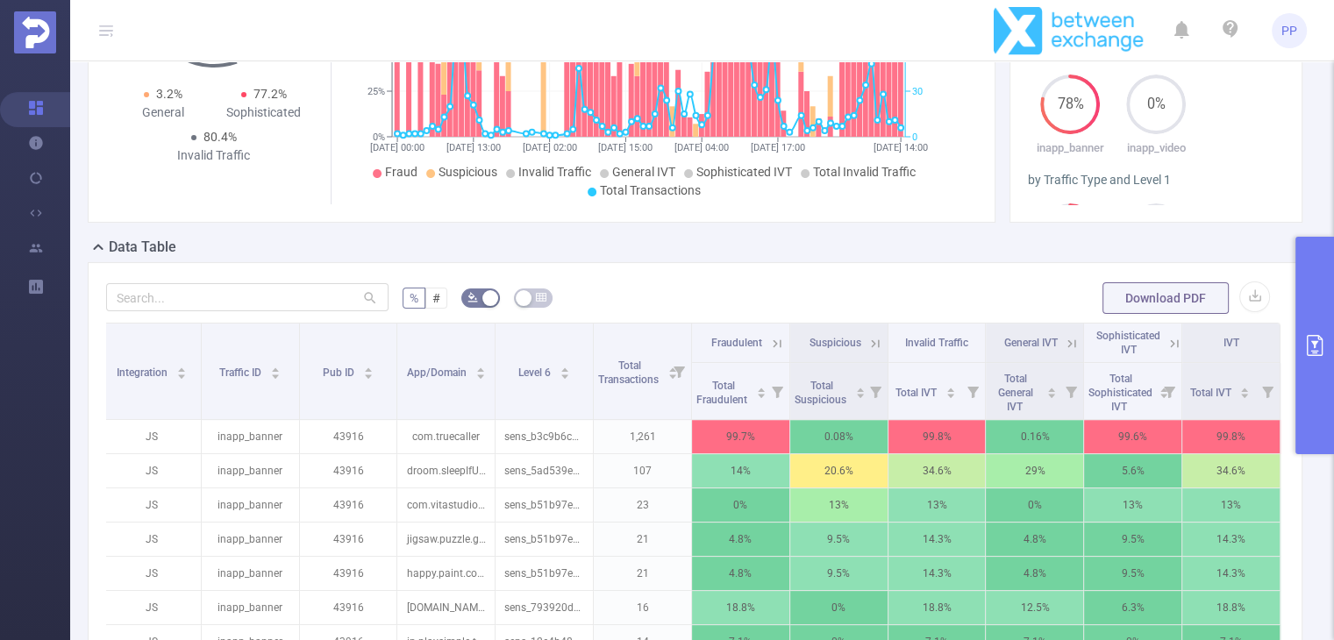
scroll to position [410, 0]
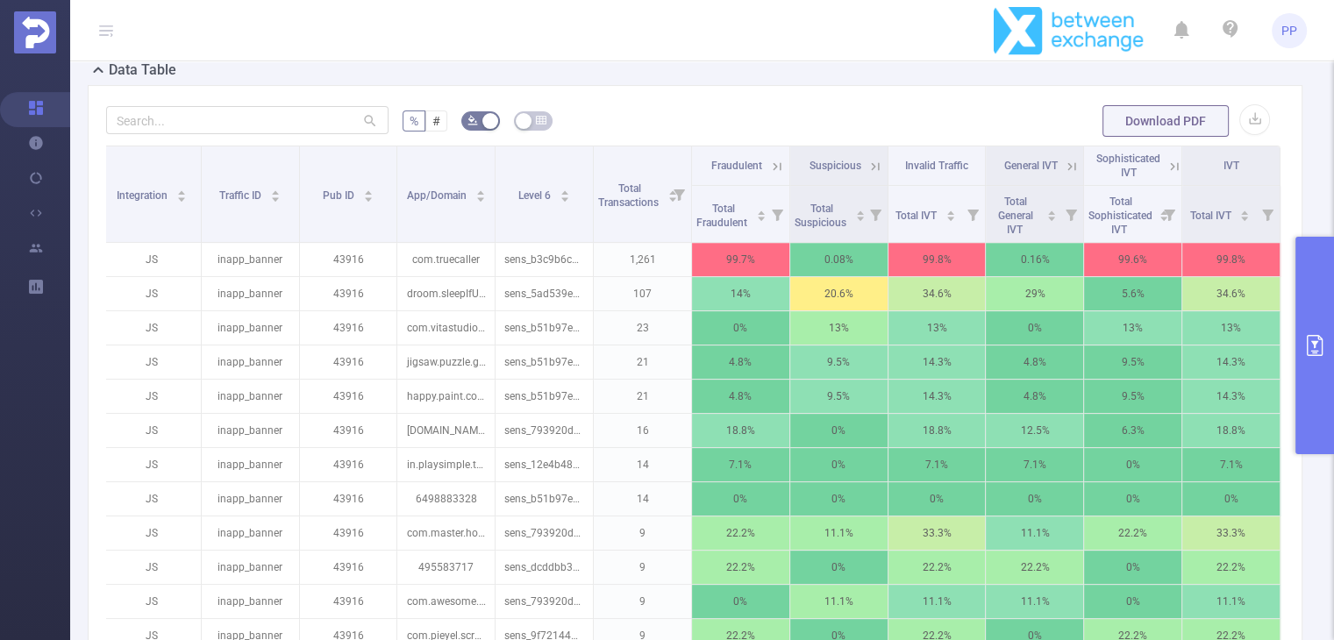
click at [1167, 174] on icon at bounding box center [1175, 167] width 16 height 16
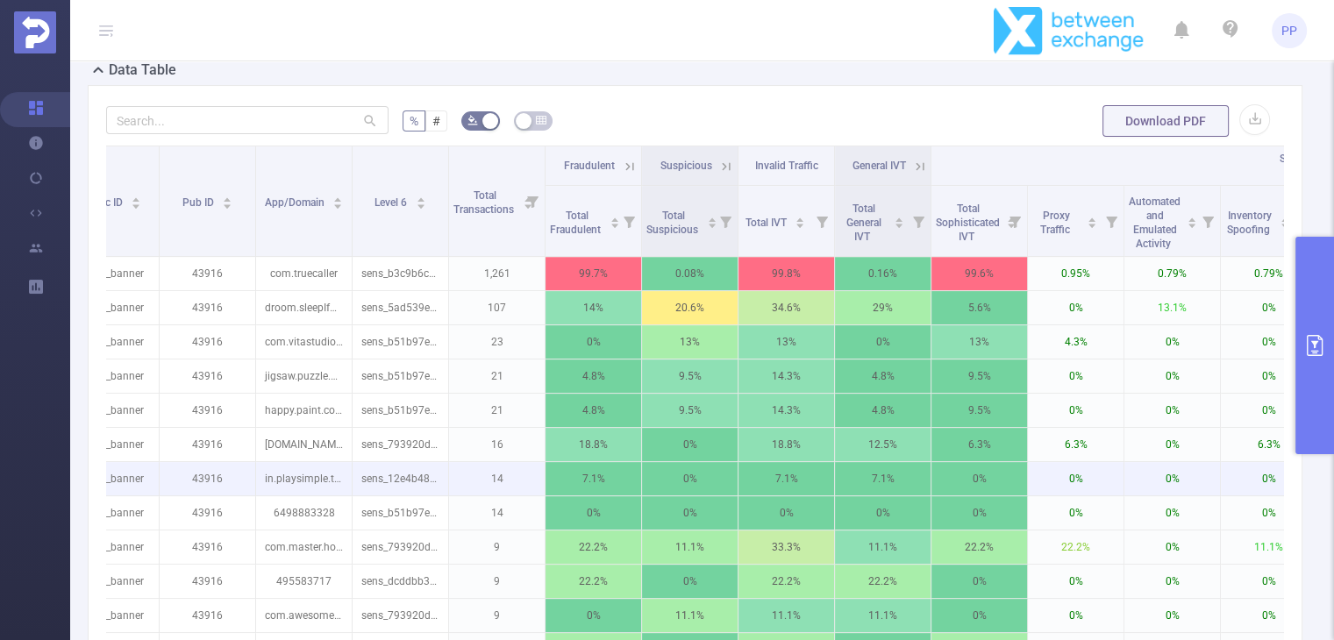
scroll to position [0, 0]
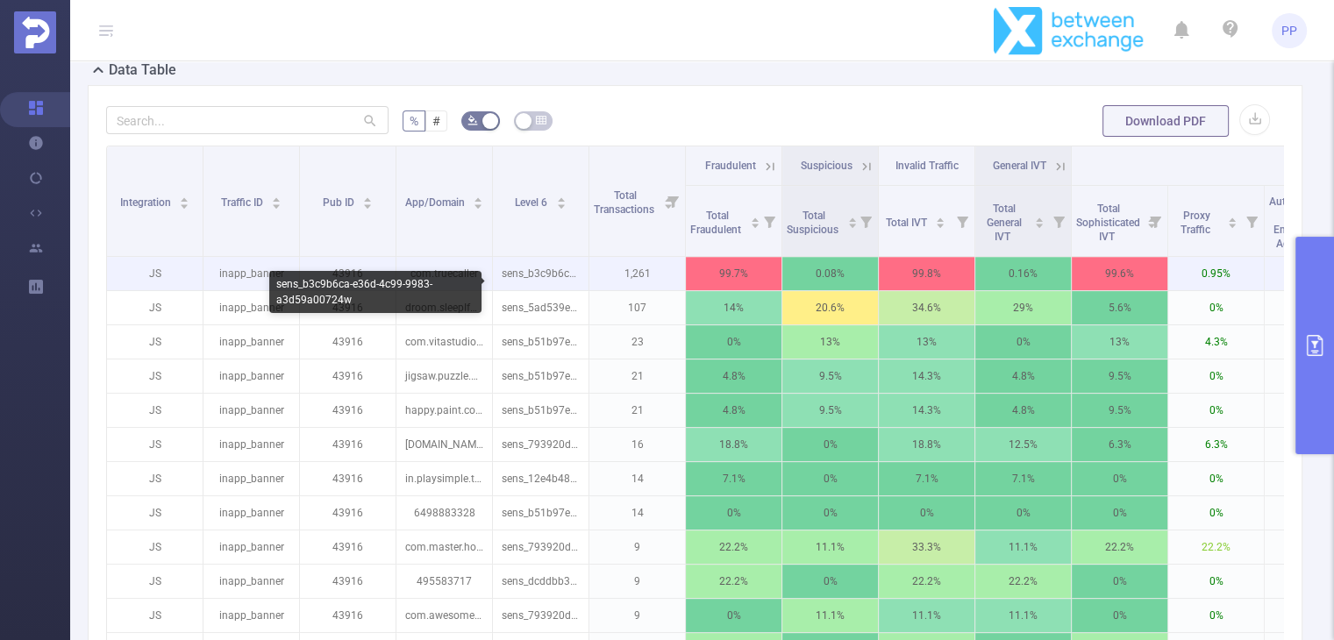
click at [544, 290] on p "sens_b3c9b6ca-e36d-4c99-9983-a3d59a00724w" at bounding box center [541, 273] width 96 height 33
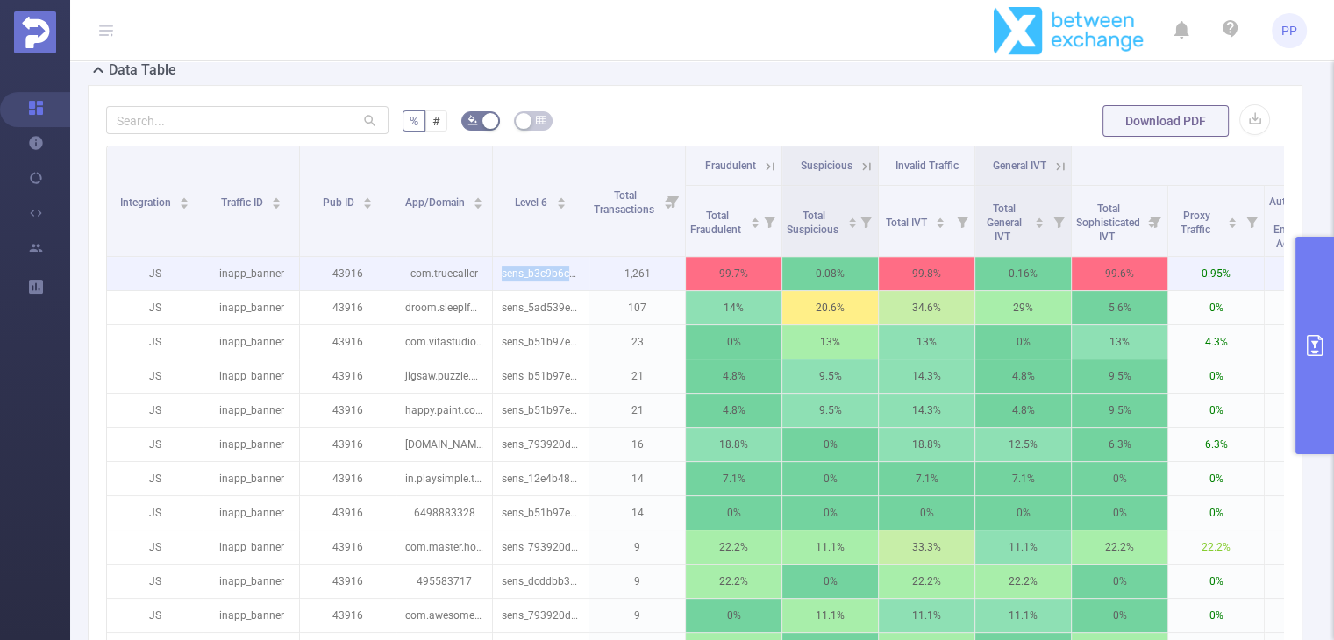
drag, startPoint x: 504, startPoint y: 286, endPoint x: 603, endPoint y: 286, distance: 99.1
click at [603, 286] on tr "JS inapp_banner 43916 com.truecaller sens_b3c9b6ca-e36d-4c99-9983-a3d59a00724w …" at bounding box center [1024, 274] width 1834 height 34
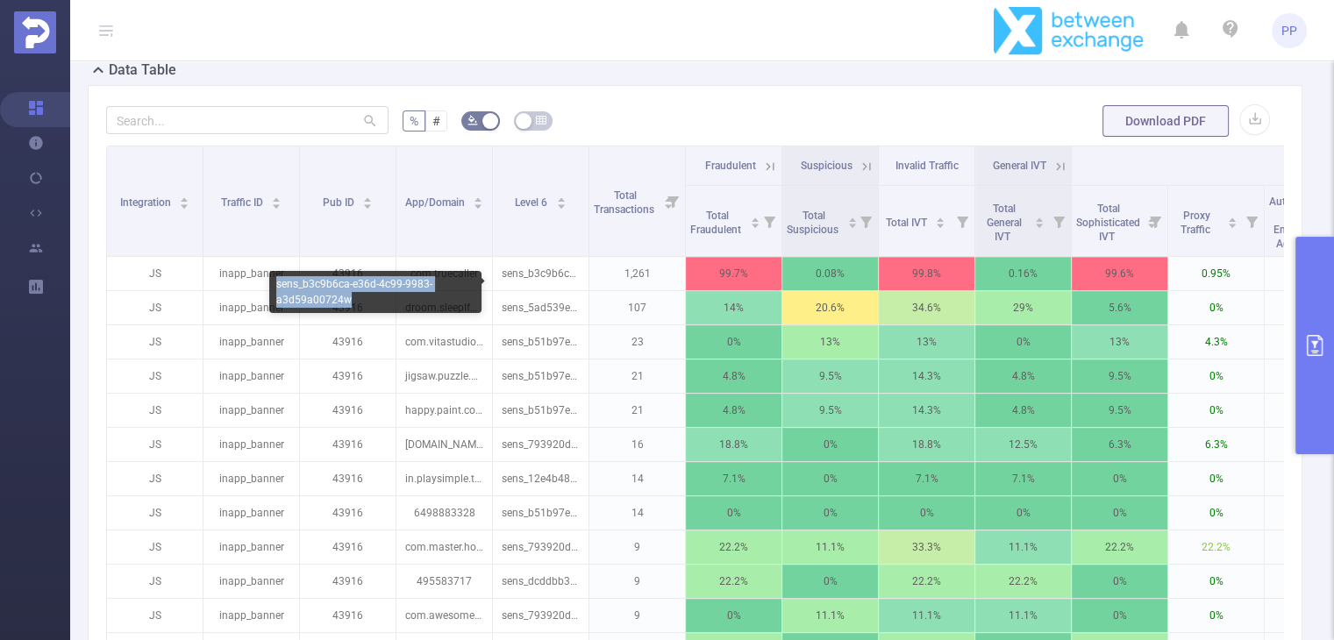
copy div "sens_b3c9b6ca-e36d-4c99-9983-a3d59a00724w"
drag, startPoint x: 387, startPoint y: 298, endPoint x: 278, endPoint y: 286, distance: 109.5
click at [278, 286] on div "sens_b3c9b6ca-e36d-4c99-9983-a3d59a00724w" at bounding box center [375, 292] width 212 height 42
